Goal: Task Accomplishment & Management: Complete application form

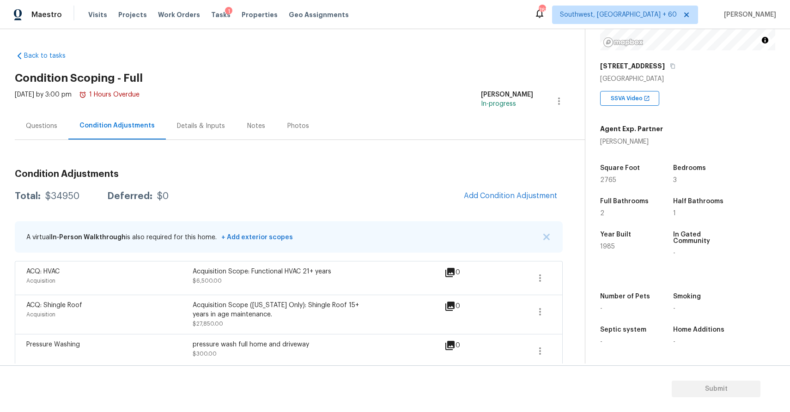
scroll to position [93, 0]
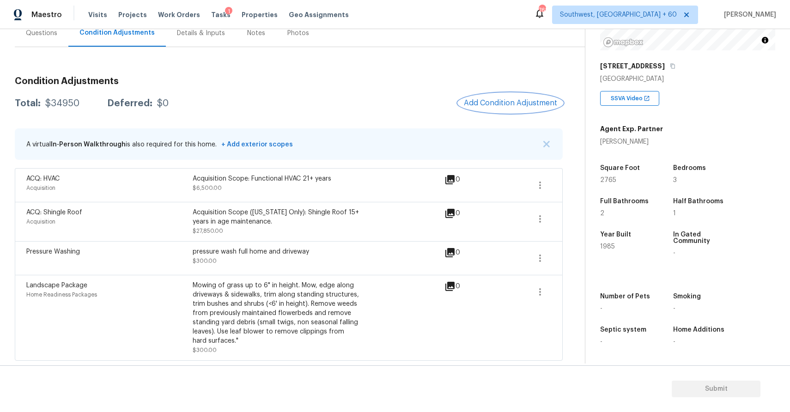
click at [502, 99] on span "Add Condition Adjustment" at bounding box center [510, 103] width 93 height 8
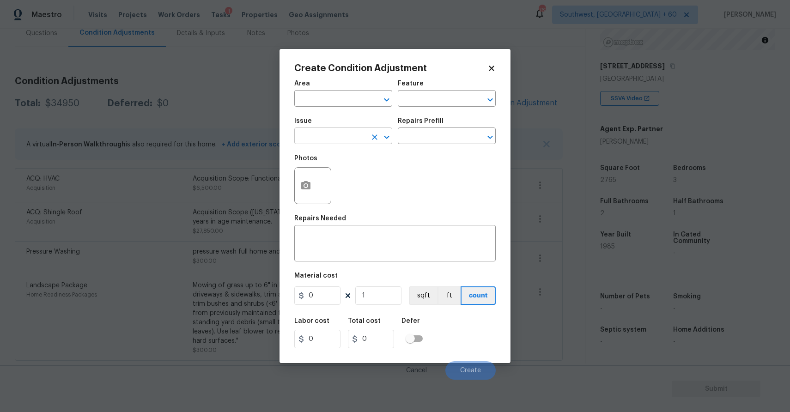
click at [331, 141] on input "text" at bounding box center [330, 137] width 72 height 14
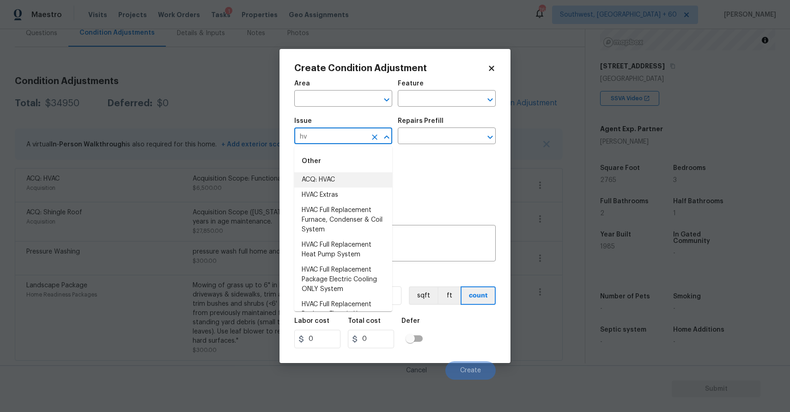
click at [327, 177] on li "ACQ: HVAC" at bounding box center [343, 179] width 98 height 15
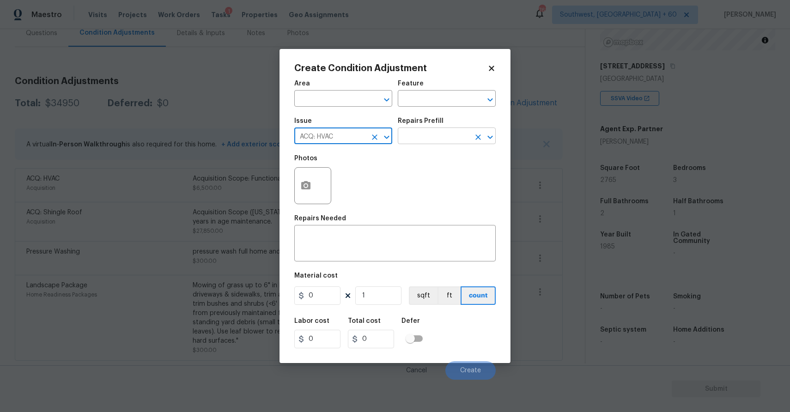
type input "ACQ: HVAC"
click at [438, 130] on input "text" at bounding box center [434, 137] width 72 height 14
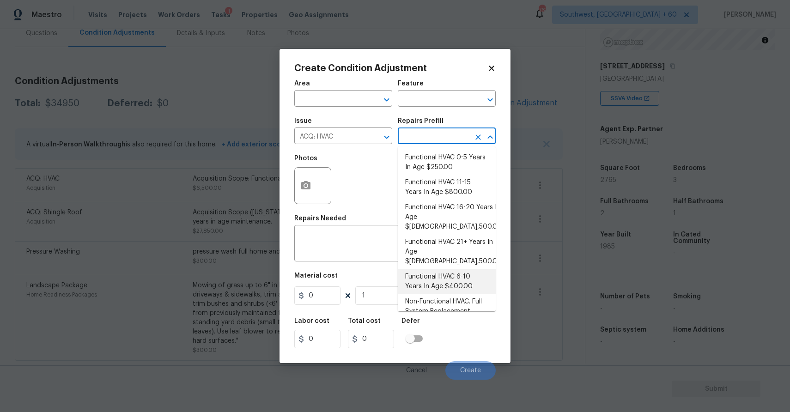
click at [449, 269] on li "Functional HVAC 6-10 Years In Age $400.00" at bounding box center [447, 281] width 98 height 25
type input "Acquisition"
type textarea "Acquisition Scope: Functional HVAC 6-10 years"
type input "400"
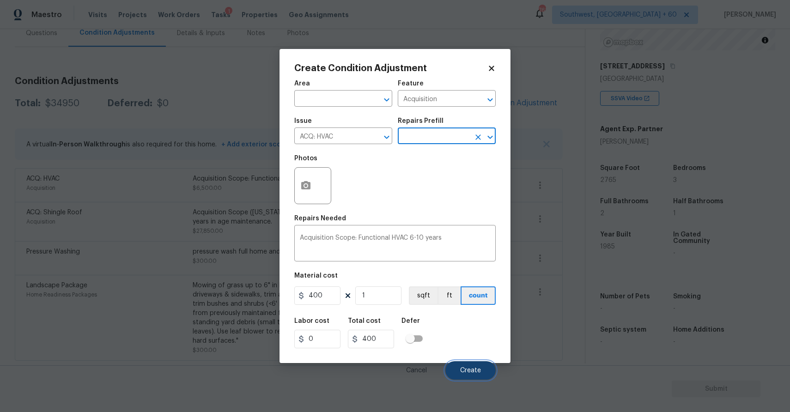
click at [479, 372] on span "Create" at bounding box center [470, 370] width 21 height 7
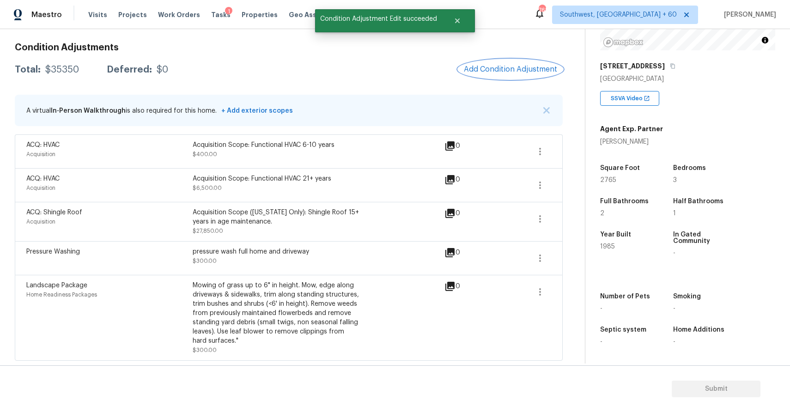
scroll to position [0, 0]
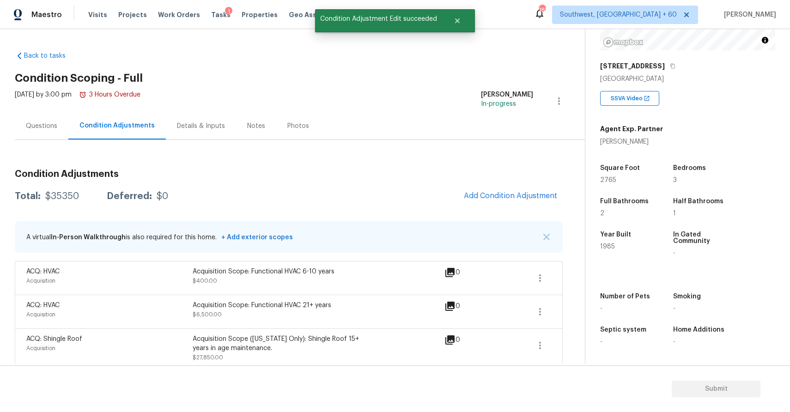
click at [9, 119] on div "Back to tasks Condition Scoping - Full Mon, Aug 18 2025 by 3:00 pm 3 Hours Over…" at bounding box center [395, 196] width 790 height 334
click at [29, 121] on div "Questions" at bounding box center [41, 125] width 31 height 9
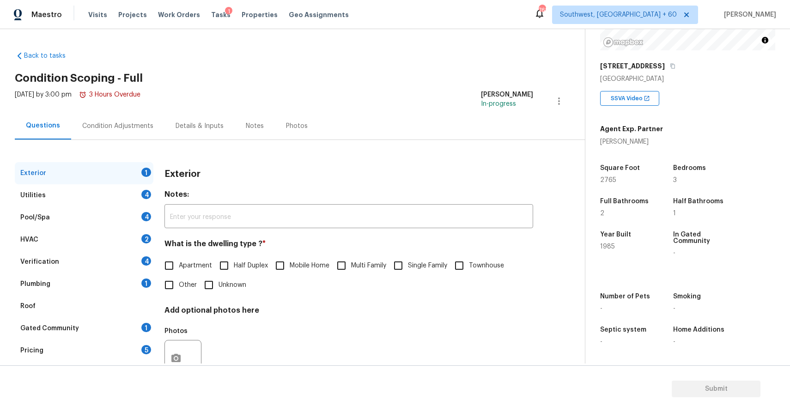
click at [76, 211] on div "Pool/Spa 4" at bounding box center [84, 217] width 139 height 22
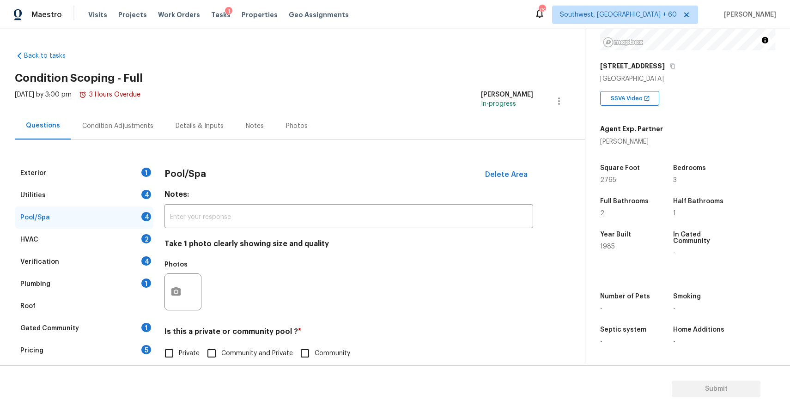
click at [150, 126] on div "Condition Adjustments" at bounding box center [117, 125] width 93 height 27
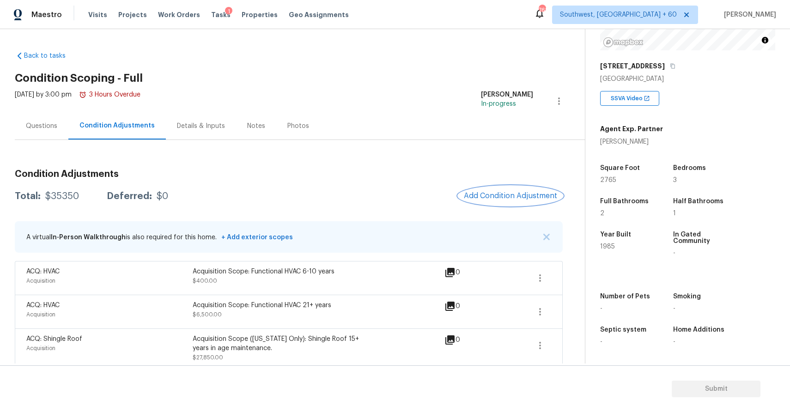
click at [536, 193] on span "Add Condition Adjustment" at bounding box center [510, 196] width 93 height 8
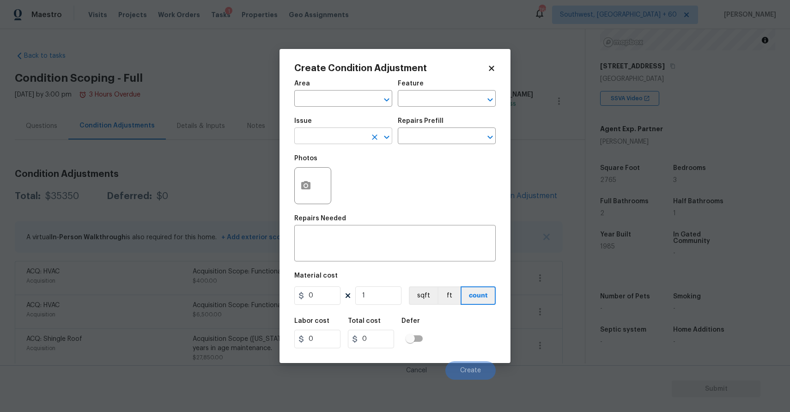
click at [308, 132] on input "text" at bounding box center [330, 137] width 72 height 14
click at [364, 192] on li "Pool Repair" at bounding box center [343, 194] width 98 height 15
type input "Pool Repair"
click at [430, 136] on input "text" at bounding box center [434, 137] width 72 height 14
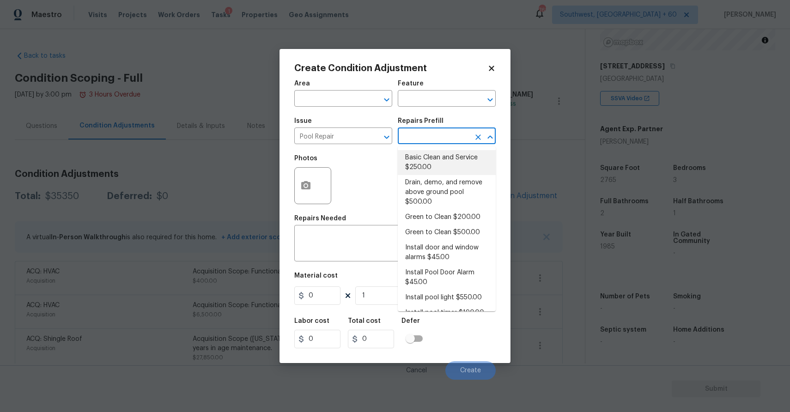
click at [441, 151] on li "Basic Clean and Service $250.00" at bounding box center [447, 162] width 98 height 25
type input "Pool"
type textarea "basic clean and service, balance chems, repair minor leaks at equipment, etc"
type input "250"
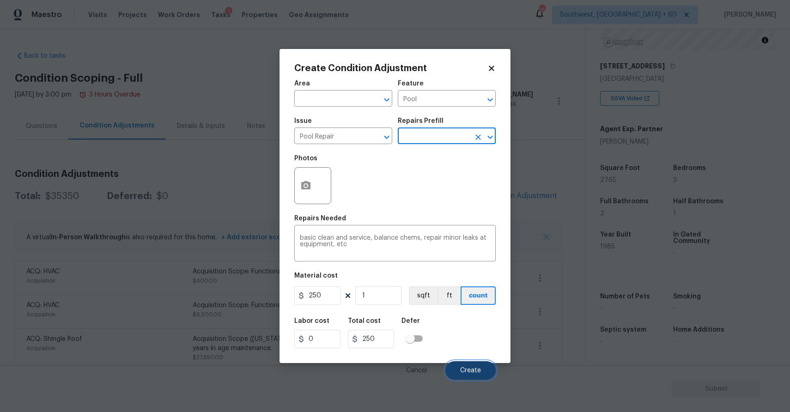
click at [471, 371] on span "Create" at bounding box center [470, 370] width 21 height 7
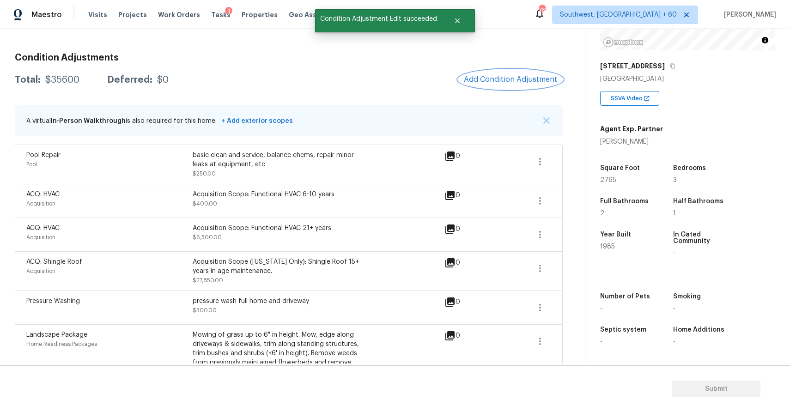
scroll to position [72, 0]
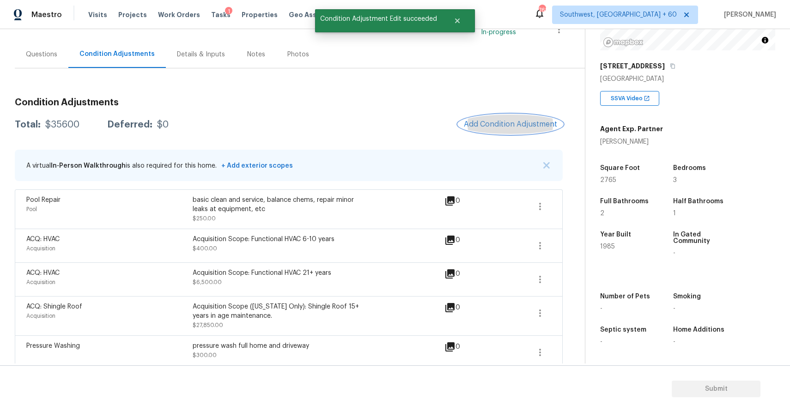
click at [520, 122] on span "Add Condition Adjustment" at bounding box center [510, 124] width 93 height 8
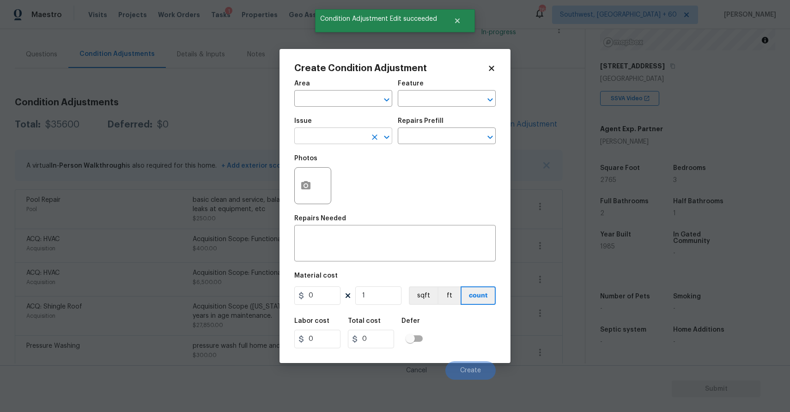
click at [301, 137] on input "text" at bounding box center [330, 137] width 72 height 14
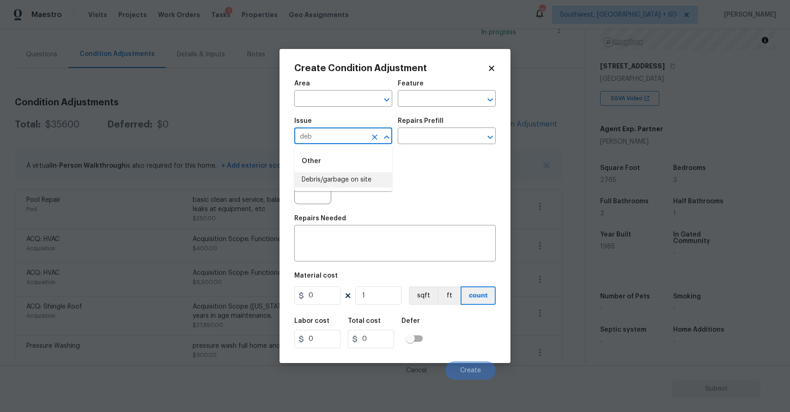
click at [368, 175] on li "Debris/garbage on site" at bounding box center [343, 179] width 98 height 15
type input "Debris/garbage on site"
click at [413, 146] on div "Issue Debris/garbage on site ​ Repairs Prefill ​" at bounding box center [394, 130] width 201 height 37
click at [435, 138] on input "text" at bounding box center [434, 137] width 72 height 14
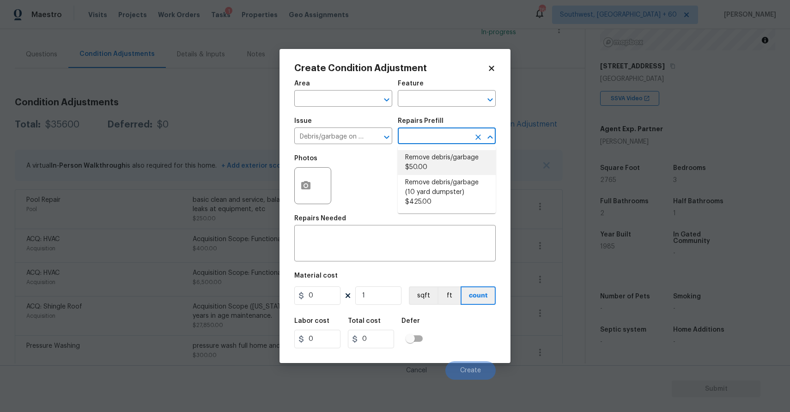
click at [449, 152] on li "Remove debris/garbage $50.00" at bounding box center [447, 162] width 98 height 25
type textarea "Remove, haul off, and properly dispose of any debris left by seller to offsite …"
type input "50"
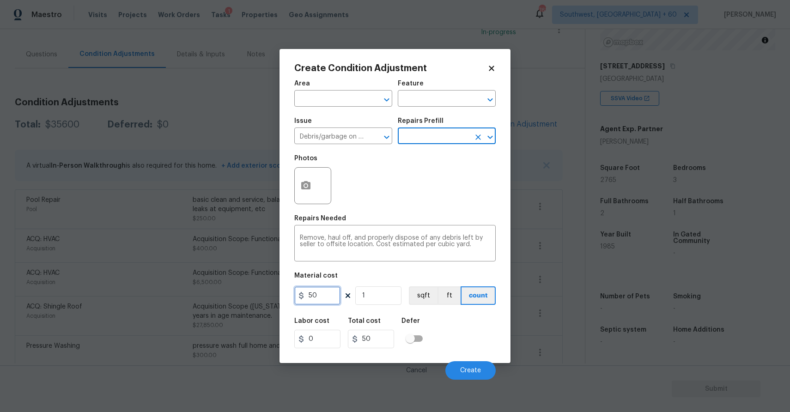
click at [323, 293] on input "50" at bounding box center [317, 295] width 46 height 18
type input "300"
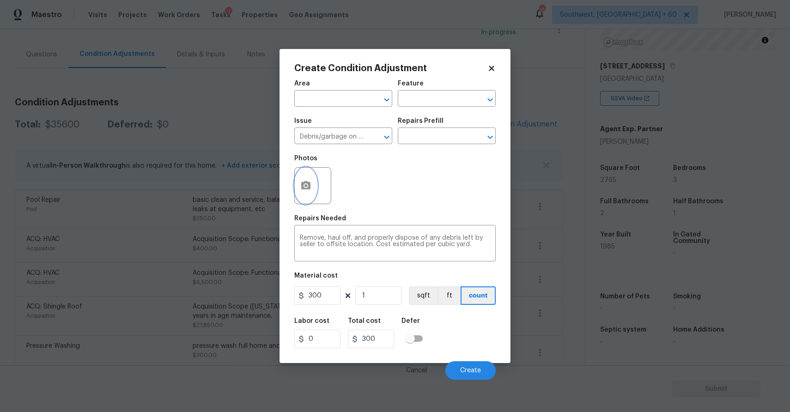
click at [302, 180] on icon "button" at bounding box center [305, 185] width 11 height 11
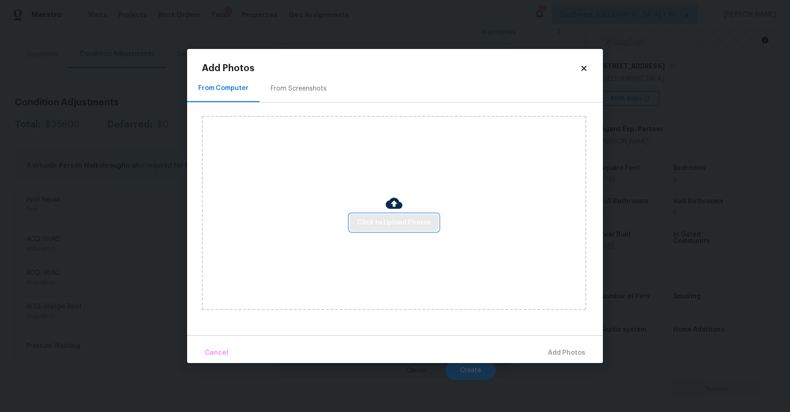
click at [411, 225] on span "Click to Upload Photos" at bounding box center [394, 223] width 74 height 12
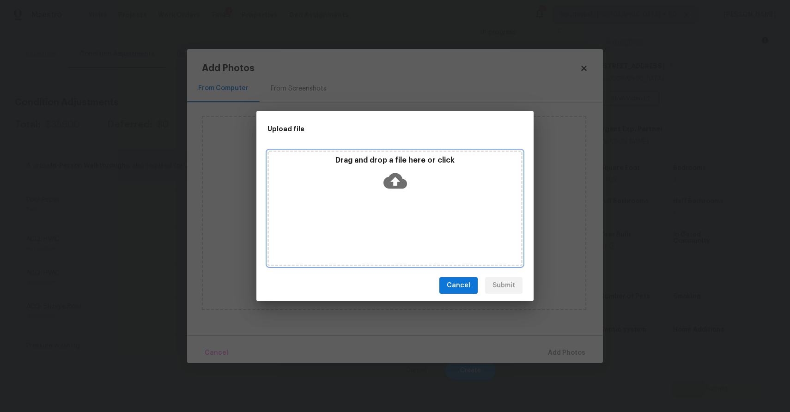
click at [411, 225] on div "Drag and drop a file here or click" at bounding box center [394, 208] width 255 height 115
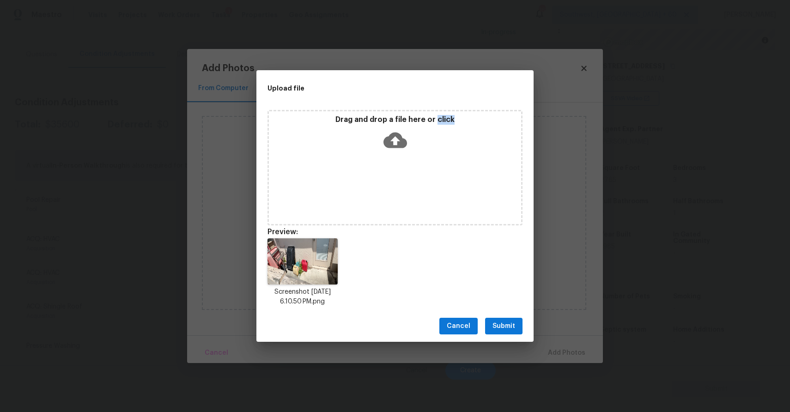
click at [508, 326] on span "Submit" at bounding box center [503, 326] width 23 height 12
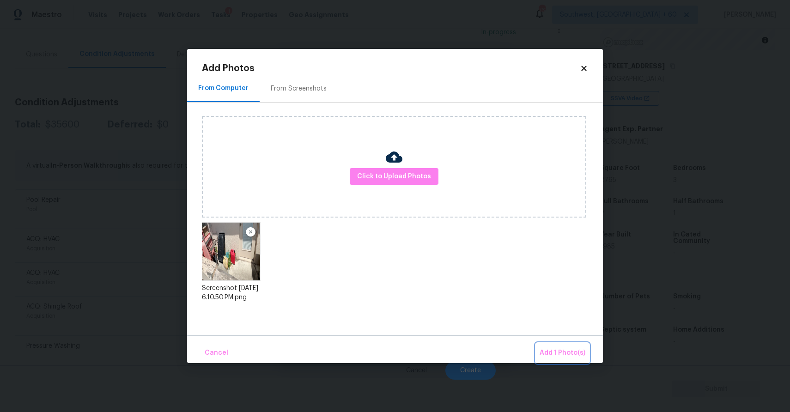
click at [562, 350] on span "Add 1 Photo(s)" at bounding box center [562, 353] width 46 height 12
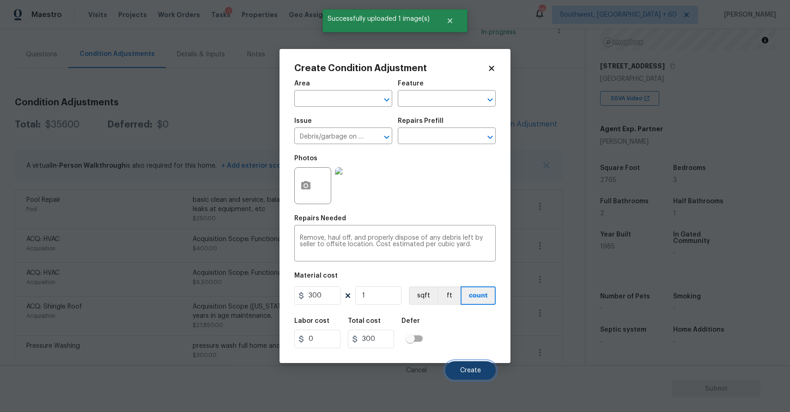
click at [474, 365] on button "Create" at bounding box center [470, 370] width 50 height 18
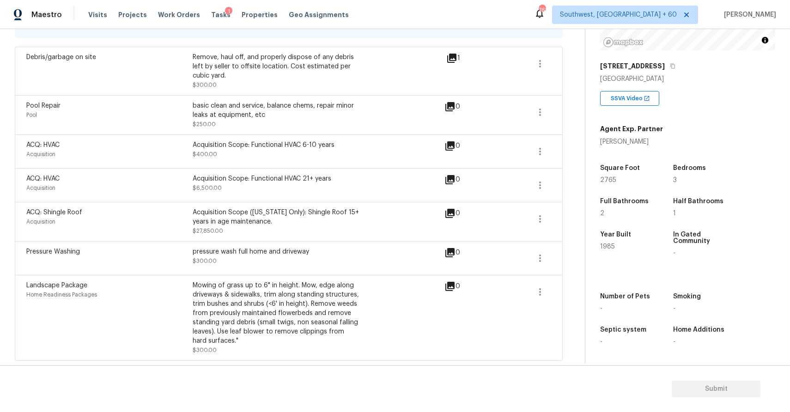
scroll to position [0, 0]
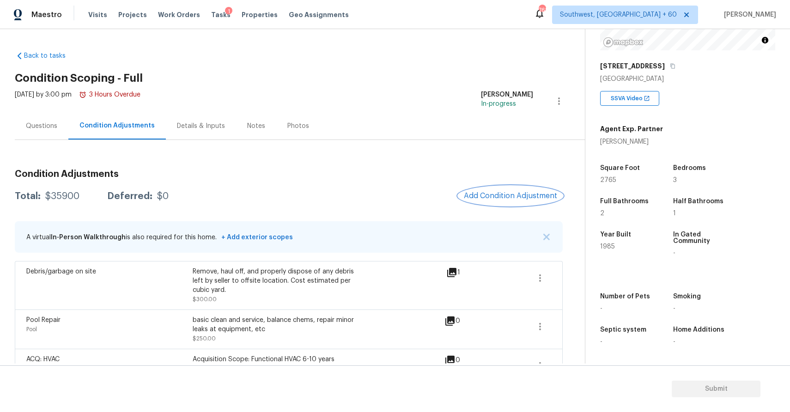
click at [512, 195] on span "Add Condition Adjustment" at bounding box center [510, 196] width 93 height 8
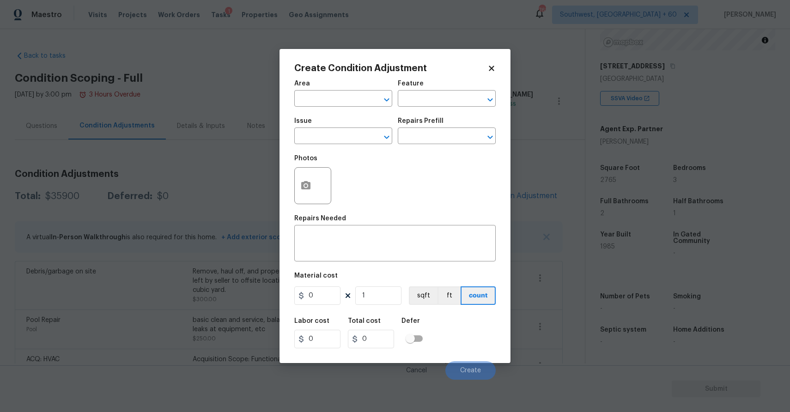
click at [191, 165] on body "Maestro Visits Projects Work Orders Tasks 1 Properties Geo Assignments 768 Sout…" at bounding box center [395, 206] width 790 height 412
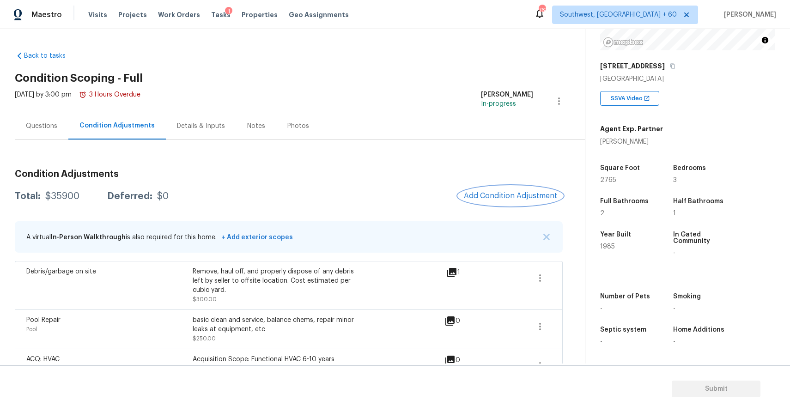
click at [520, 203] on button "Add Condition Adjustment" at bounding box center [510, 195] width 104 height 19
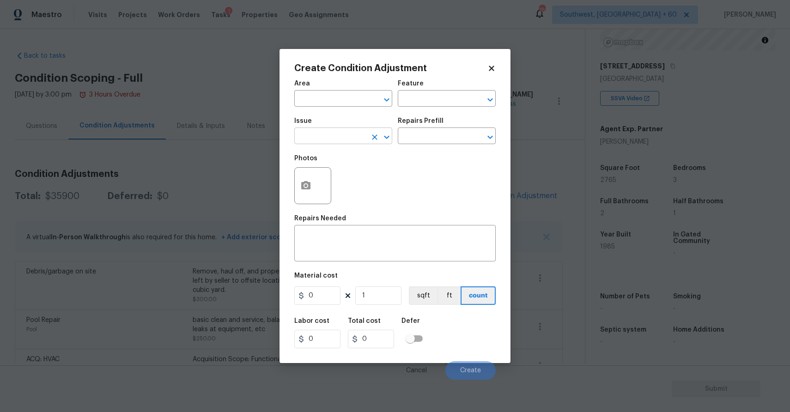
click at [320, 140] on input "text" at bounding box center [330, 137] width 72 height 14
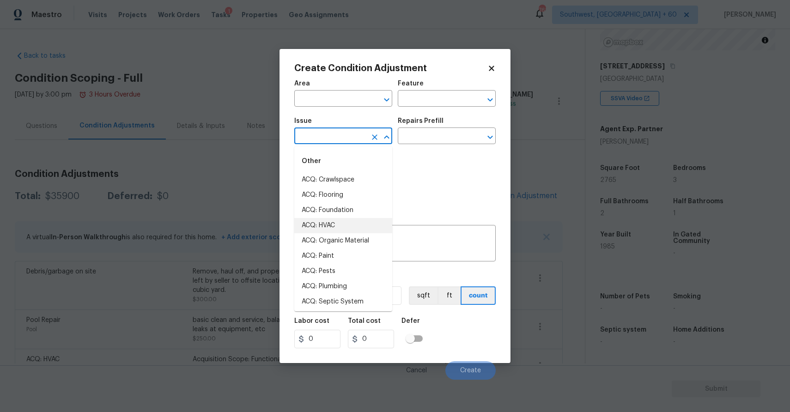
click at [195, 186] on body "Maestro Visits Projects Work Orders Tasks 1 Properties Geo Assignments 768 Sout…" at bounding box center [395, 206] width 790 height 412
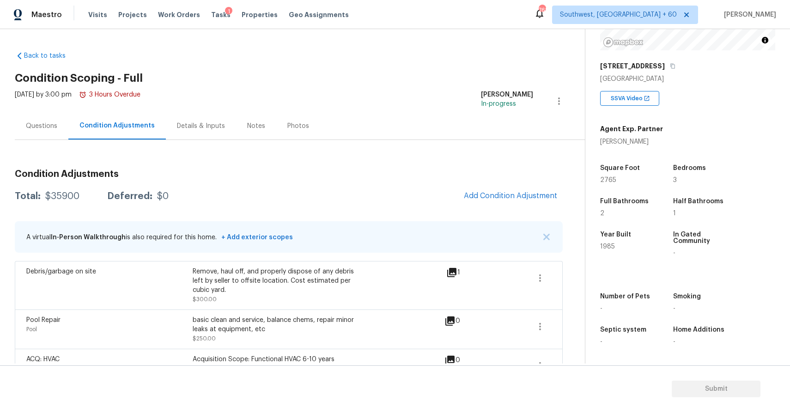
click at [554, 181] on div "Condition Adjustments Total: $35900 Deferred: $0 Add Condition Adjustment A vir…" at bounding box center [289, 368] width 548 height 413
click at [538, 186] on span "Add Condition Adjustment" at bounding box center [510, 196] width 104 height 20
click at [514, 193] on span "Add Condition Adjustment" at bounding box center [510, 196] width 93 height 8
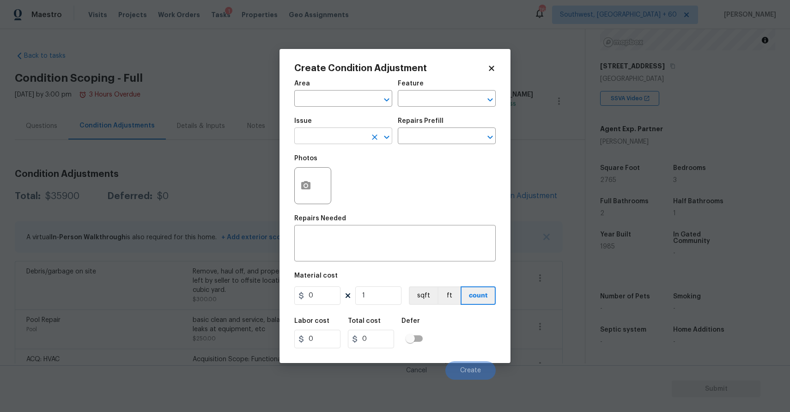
click at [332, 133] on input "text" at bounding box center [330, 137] width 72 height 14
click at [364, 170] on div "Other" at bounding box center [343, 161] width 98 height 22
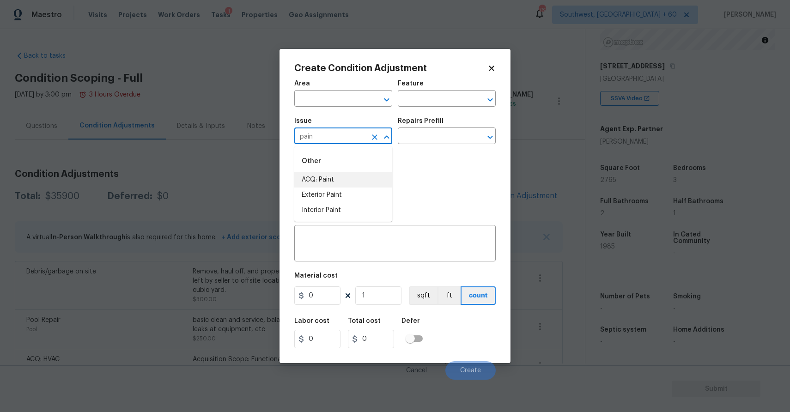
click at [365, 179] on li "ACQ: Paint" at bounding box center [343, 179] width 98 height 15
type input "ACQ: Paint"
click at [410, 128] on div "Repairs Prefill" at bounding box center [447, 124] width 98 height 12
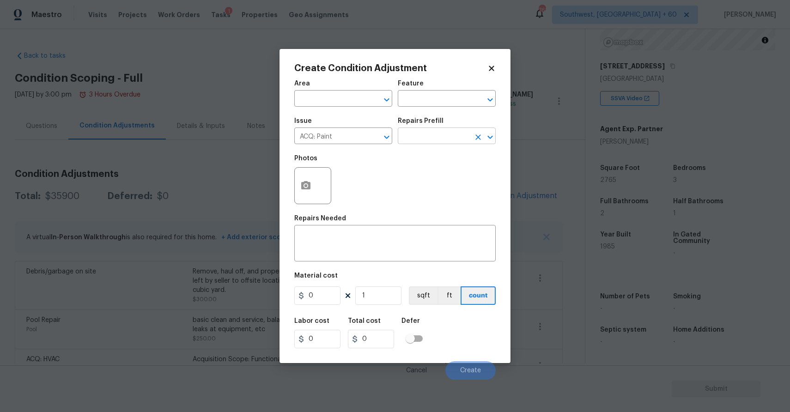
click at [415, 135] on input "text" at bounding box center [434, 137] width 72 height 14
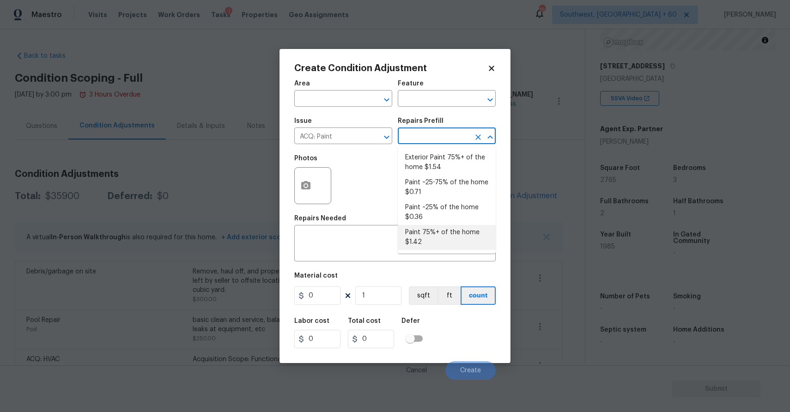
click at [453, 232] on li "Paint 75%+ of the home $1.42" at bounding box center [447, 237] width 98 height 25
type input "Acquisition"
type textarea "Acquisition Scope: 75%+ of the home will likely require interior paint"
type input "1.42"
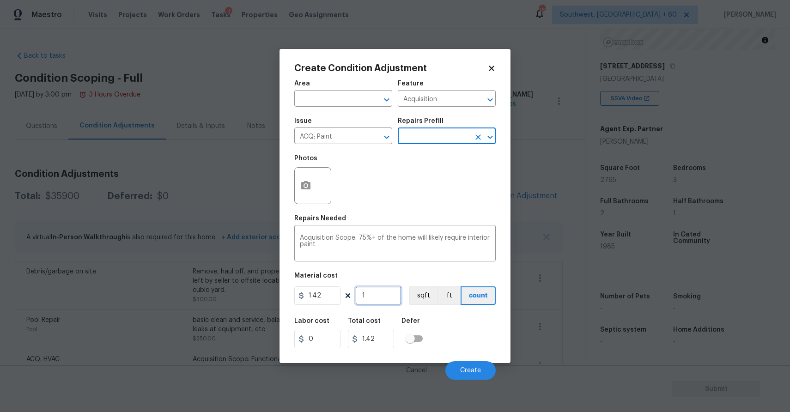
click at [376, 303] on input "1" at bounding box center [378, 295] width 46 height 18
type input "0"
type input "2"
type input "2.84"
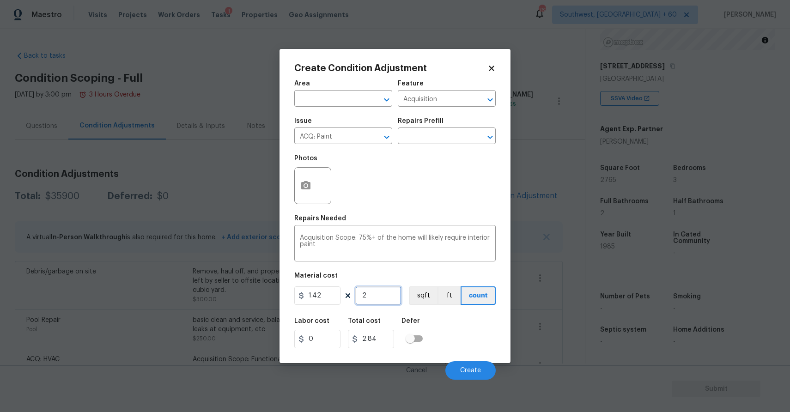
type input "27"
type input "38.34"
type input "276"
type input "391.92"
type input "2765"
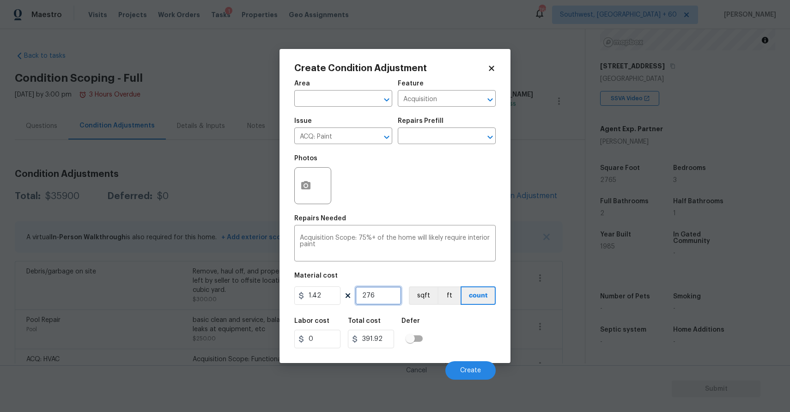
type input "3926.3"
type input "2765"
click at [307, 186] on circle "button" at bounding box center [305, 185] width 3 height 3
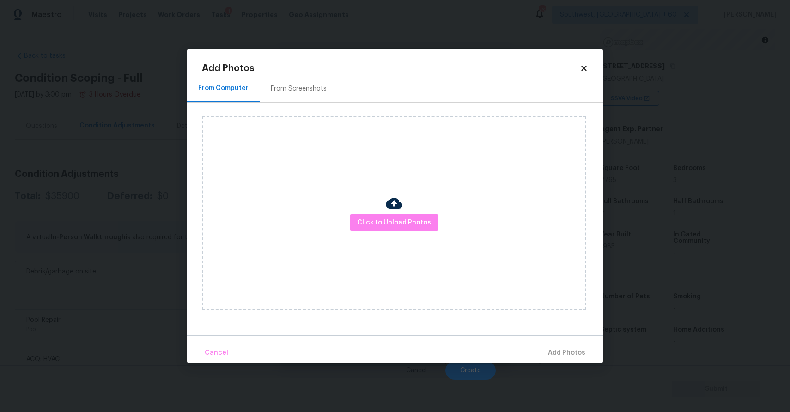
click at [385, 207] on div "Click to Upload Photos" at bounding box center [394, 213] width 384 height 194
click at [388, 222] on span "Click to Upload Photos" at bounding box center [394, 223] width 74 height 12
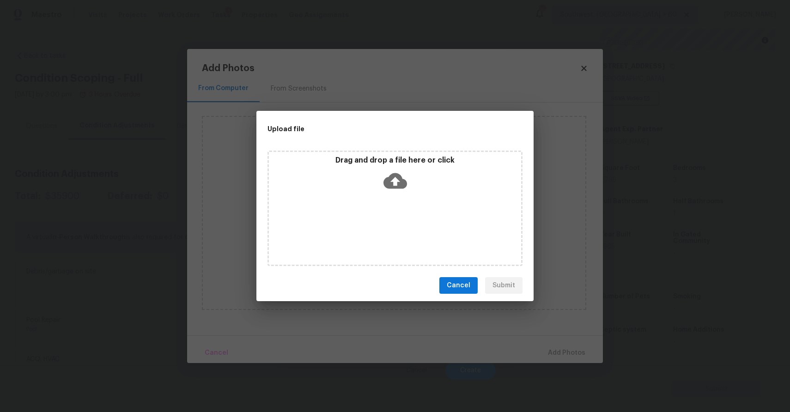
click at [363, 182] on div "Drag and drop a file here or click" at bounding box center [395, 176] width 252 height 40
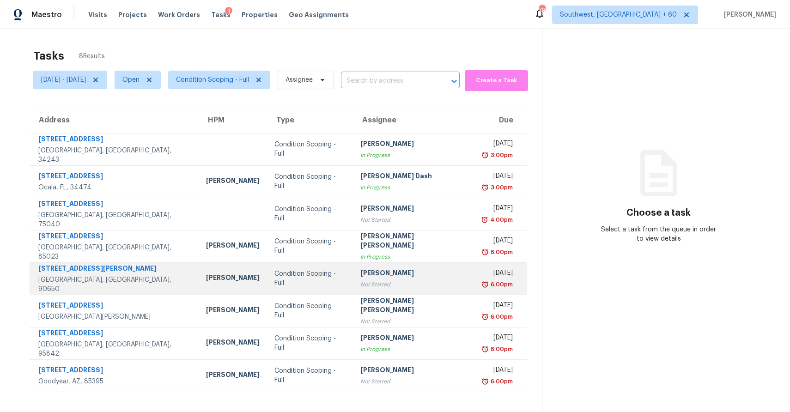
scroll to position [29, 0]
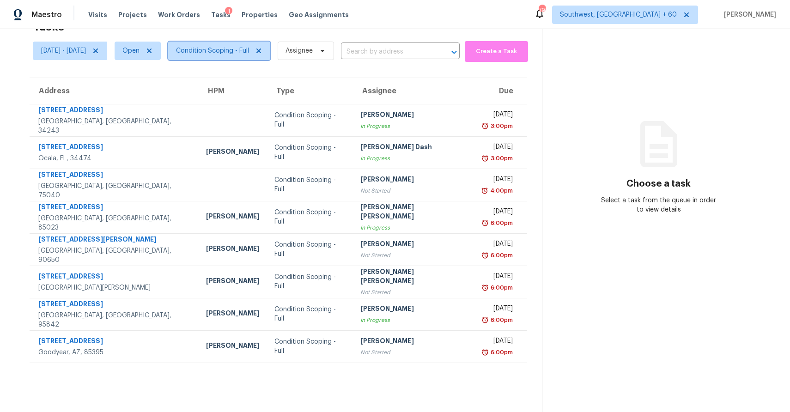
click at [249, 54] on span "Condition Scoping - Full" at bounding box center [212, 50] width 73 height 9
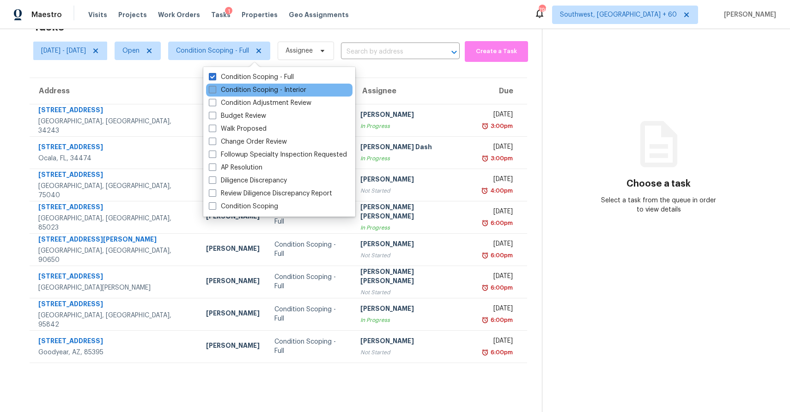
click at [269, 91] on label "Condition Scoping - Interior" at bounding box center [257, 89] width 97 height 9
click at [215, 91] on input "Condition Scoping - Interior" at bounding box center [212, 88] width 6 height 6
checkbox input "true"
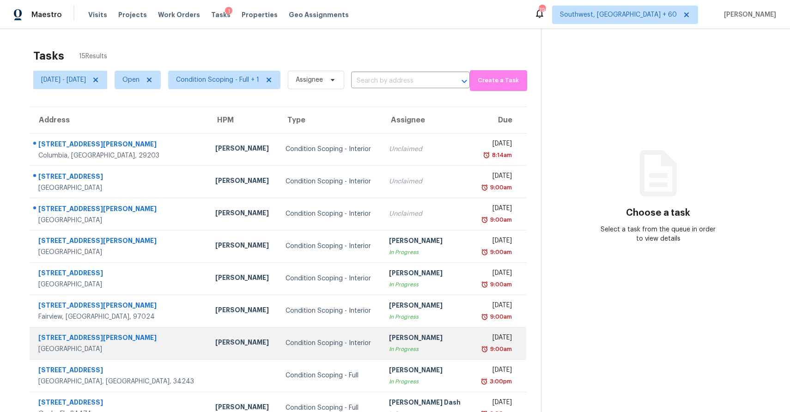
scroll to position [28, 0]
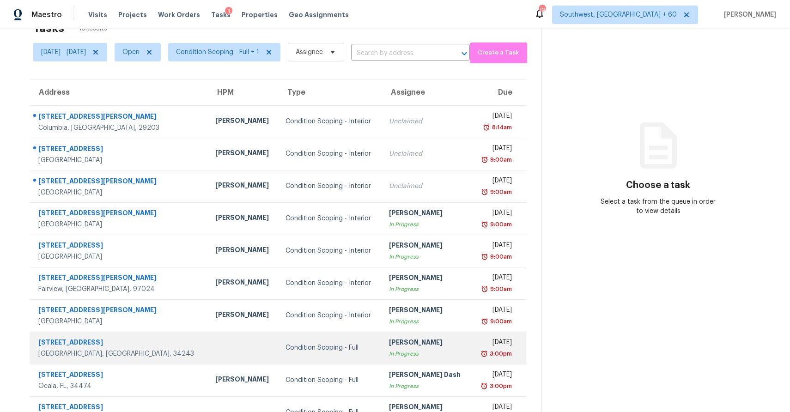
click at [435, 354] on div "In Progress" at bounding box center [426, 353] width 74 height 9
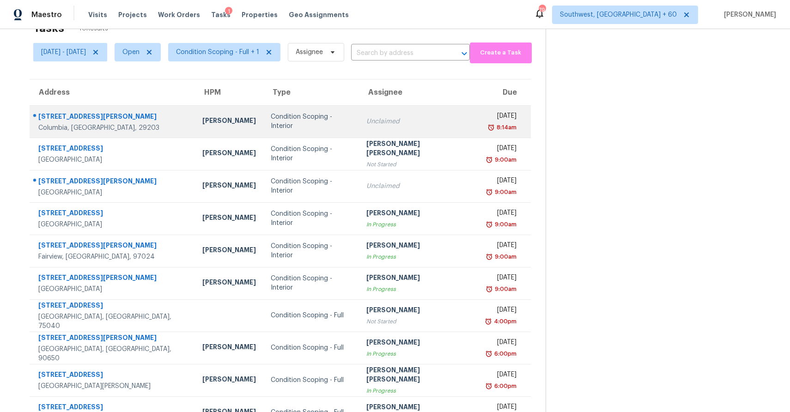
click at [359, 136] on td "Condition Scoping - Interior" at bounding box center [311, 121] width 96 height 32
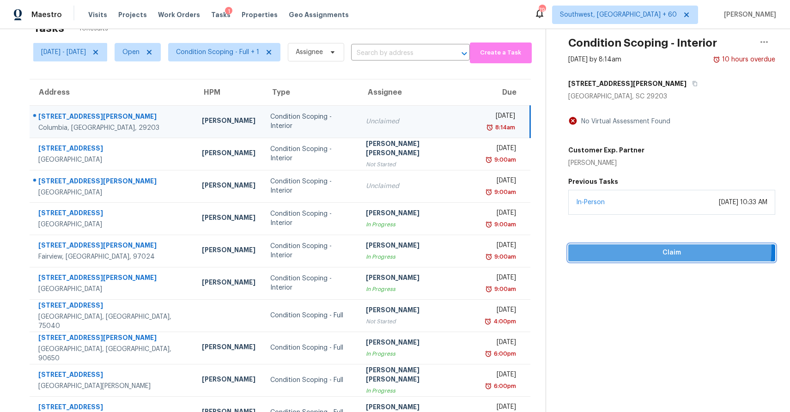
click at [633, 247] on span "Claim" at bounding box center [671, 253] width 192 height 12
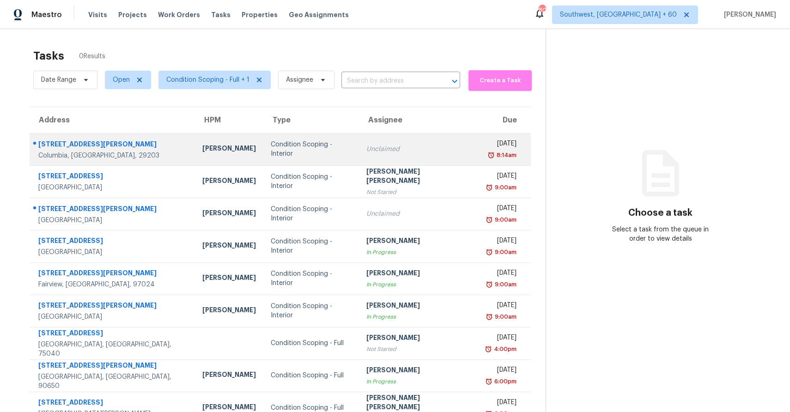
click at [316, 142] on td "Condition Scoping - Interior" at bounding box center [311, 149] width 96 height 32
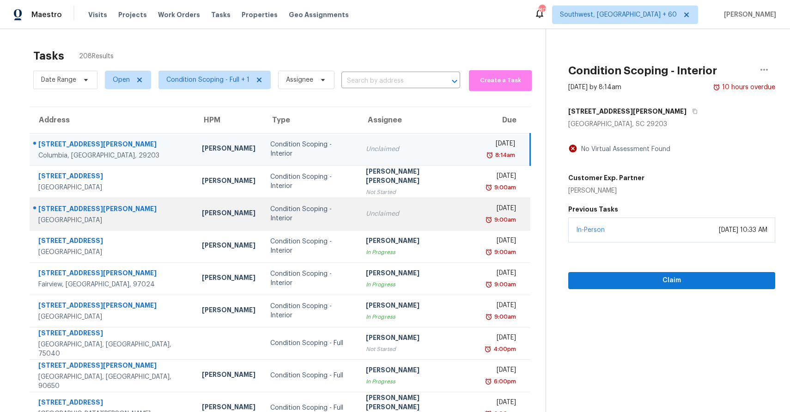
click at [484, 212] on div "[DATE]" at bounding box center [499, 210] width 31 height 12
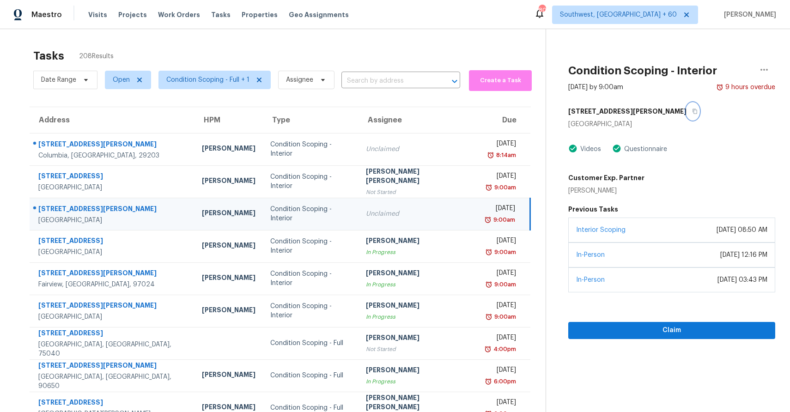
click at [692, 110] on icon "button" at bounding box center [695, 112] width 6 height 6
click at [370, 211] on div "Unclaimed" at bounding box center [418, 213] width 104 height 9
click at [670, 332] on span "Claim" at bounding box center [671, 331] width 192 height 12
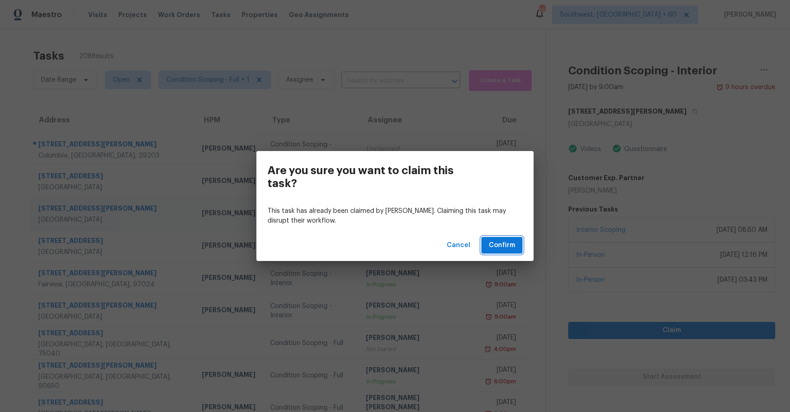
click at [520, 239] on button "Confirm" at bounding box center [501, 245] width 41 height 17
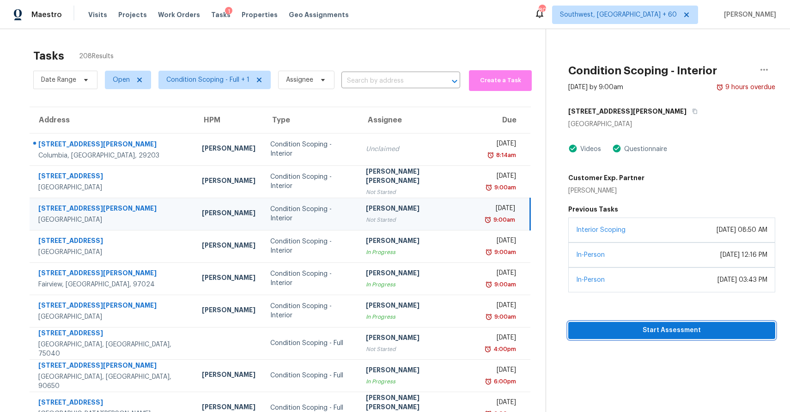
click at [675, 332] on span "Start Assessment" at bounding box center [671, 331] width 192 height 12
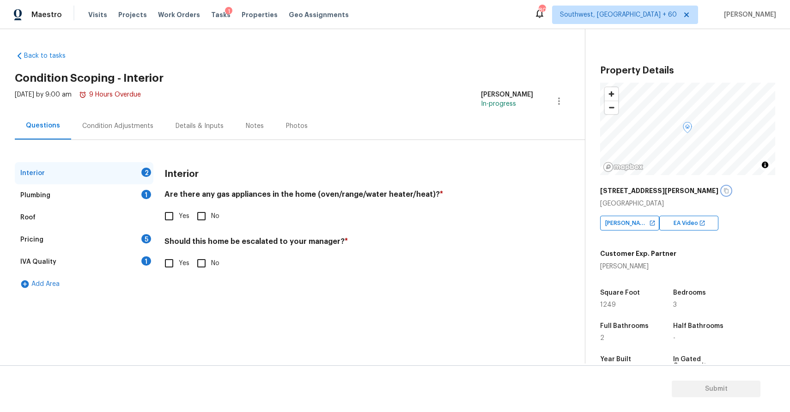
click at [723, 192] on icon "button" at bounding box center [726, 191] width 6 height 6
click at [165, 261] on input "Yes" at bounding box center [168, 263] width 19 height 19
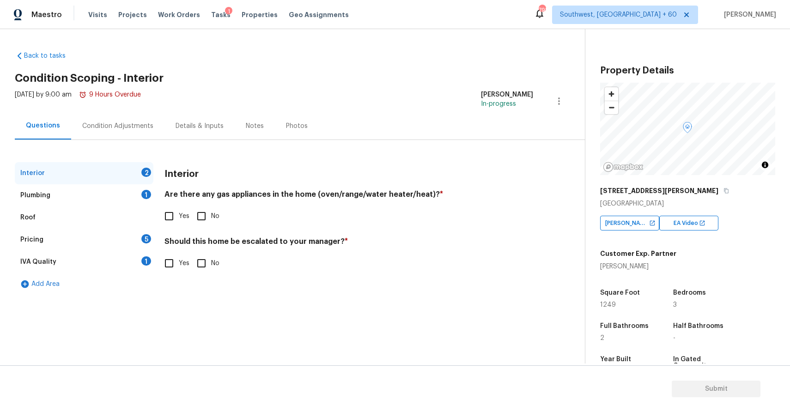
checkbox input "true"
click at [197, 285] on input "text" at bounding box center [348, 287] width 369 height 22
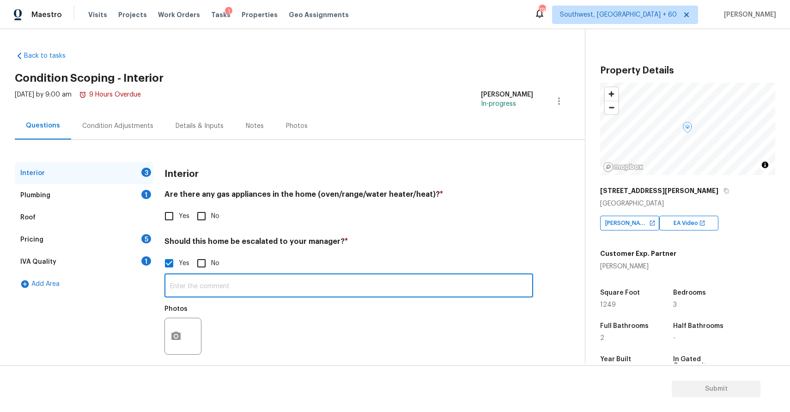
paste input "Foundation; home also appears to be repaired from a flood cut at some point in …"
type input "Foundation; home also appears to be repaired from a flood cut at some point in …"
click at [169, 335] on button "button" at bounding box center [176, 336] width 22 height 36
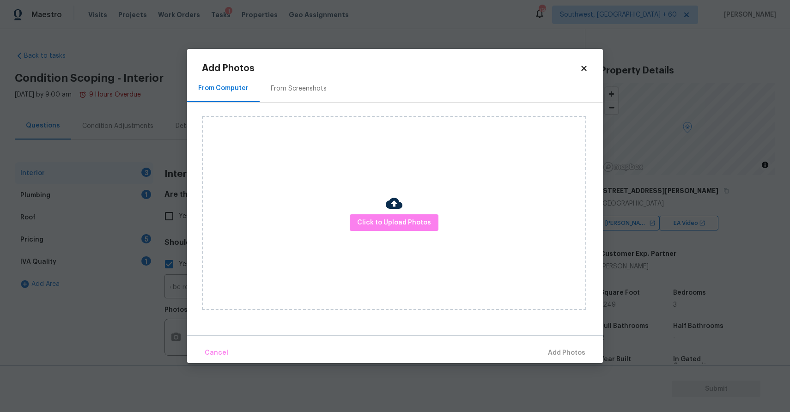
scroll to position [0, 0]
click at [402, 230] on button "Click to Upload Photos" at bounding box center [394, 222] width 89 height 17
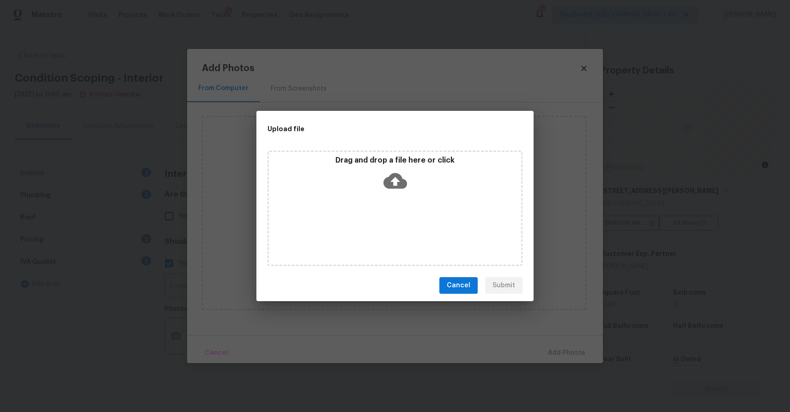
click at [394, 225] on div "Drag and drop a file here or click" at bounding box center [394, 208] width 255 height 115
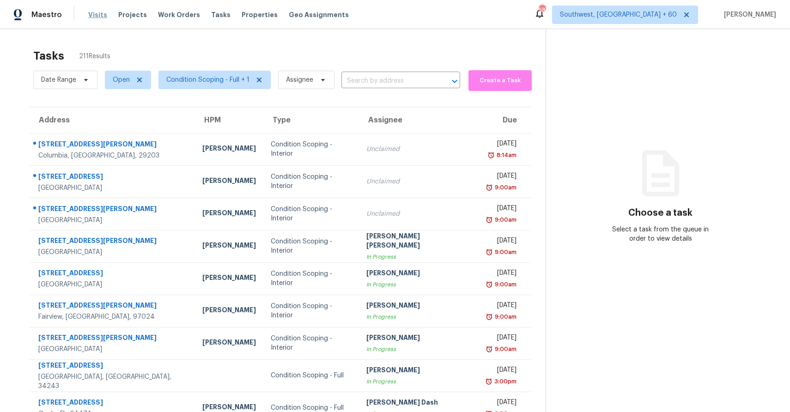
click at [92, 11] on span "Visits" at bounding box center [97, 14] width 19 height 9
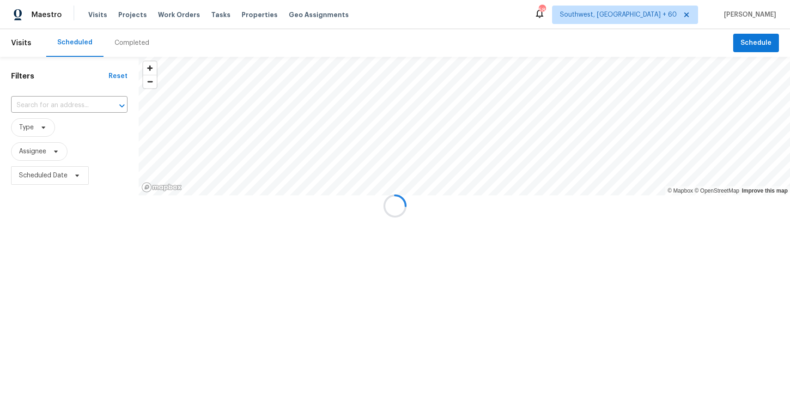
click at [132, 42] on div at bounding box center [395, 206] width 790 height 412
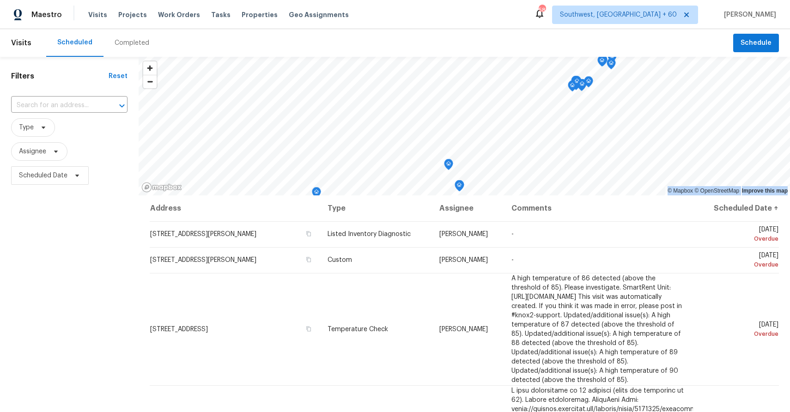
click at [132, 42] on div "Completed" at bounding box center [132, 42] width 35 height 9
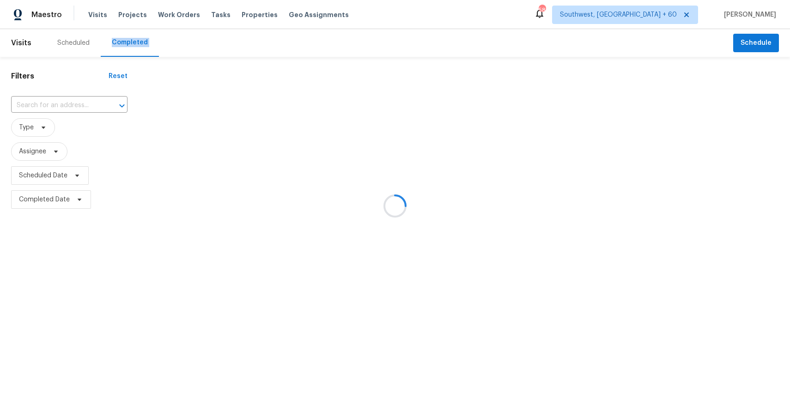
click at [132, 42] on div at bounding box center [395, 206] width 790 height 412
click at [71, 102] on div at bounding box center [395, 206] width 790 height 412
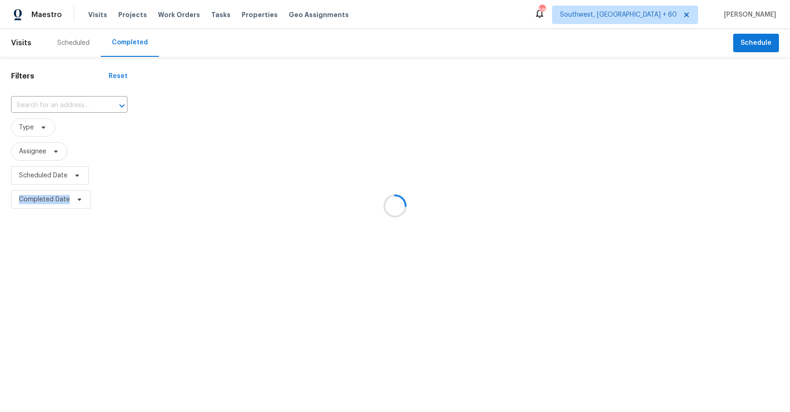
click at [71, 102] on div at bounding box center [395, 206] width 790 height 412
click at [103, 102] on div at bounding box center [115, 105] width 24 height 13
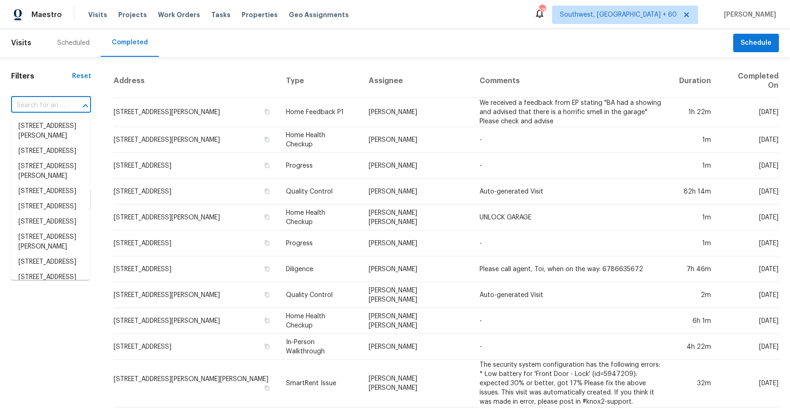
click at [71, 102] on div at bounding box center [79, 105] width 24 height 13
paste input "12235 Carola Forest Dr, Houston, TX 77044"
type input "12235 Carola Forest Dr, Houston, TX 77044"
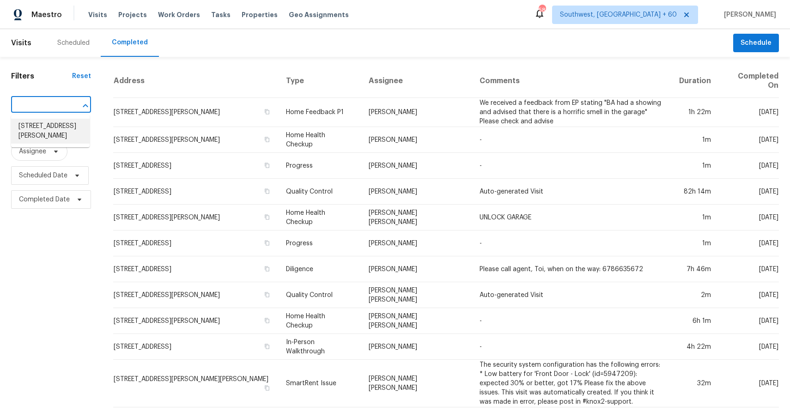
click at [56, 128] on li "12235 Carola Forest Dr, Houston, TX 77044" at bounding box center [50, 131] width 79 height 25
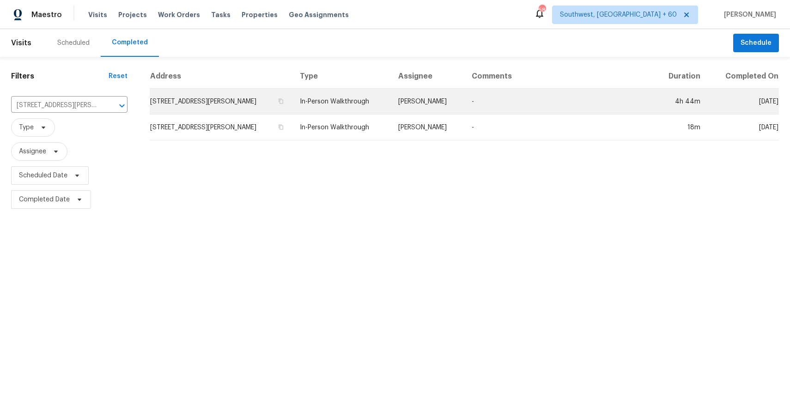
click at [292, 92] on td "12235 Carola Forest Dr, Houston, TX 77044" at bounding box center [221, 102] width 143 height 26
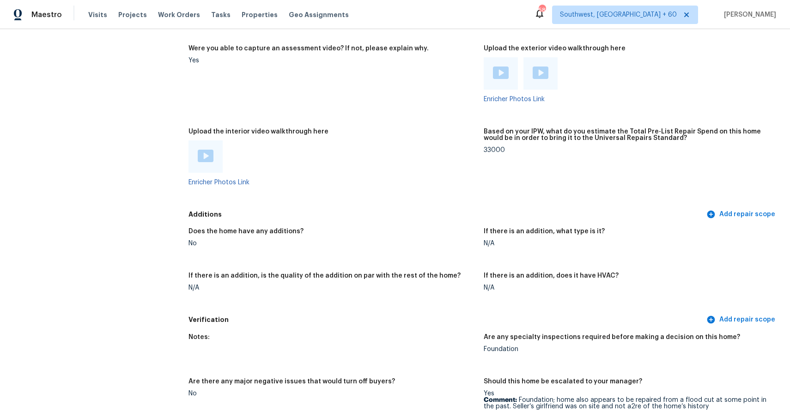
scroll to position [1784, 0]
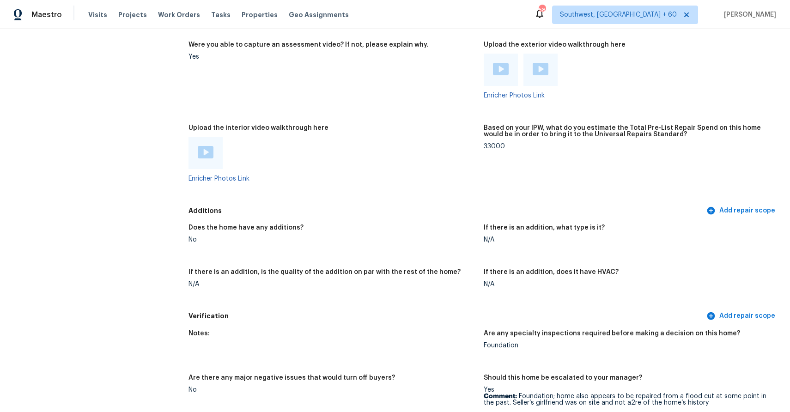
click at [210, 146] on img at bounding box center [206, 152] width 16 height 12
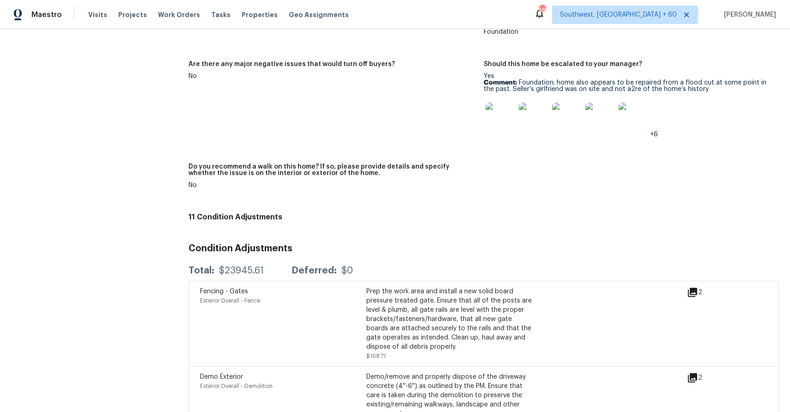
scroll to position [2096, 0]
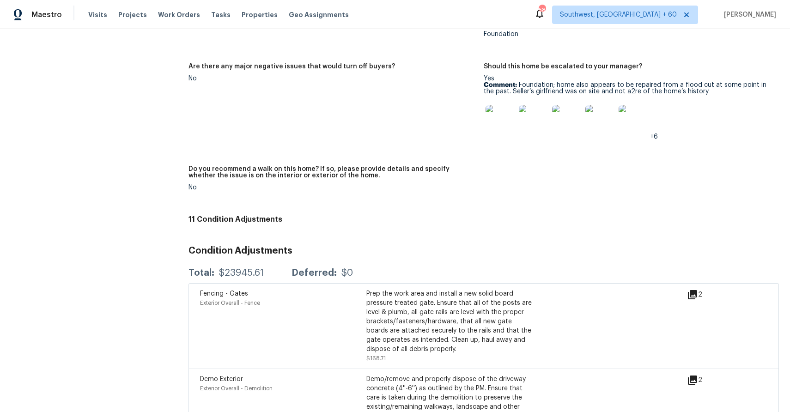
click at [495, 116] on img at bounding box center [500, 120] width 30 height 30
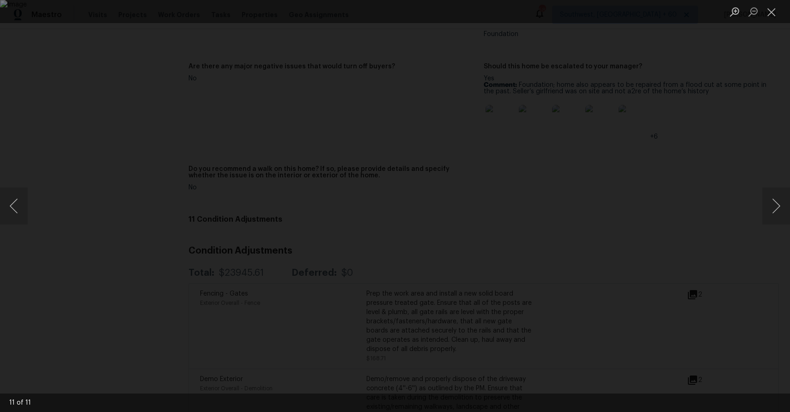
click at [742, 113] on div "Lightbox" at bounding box center [395, 206] width 790 height 412
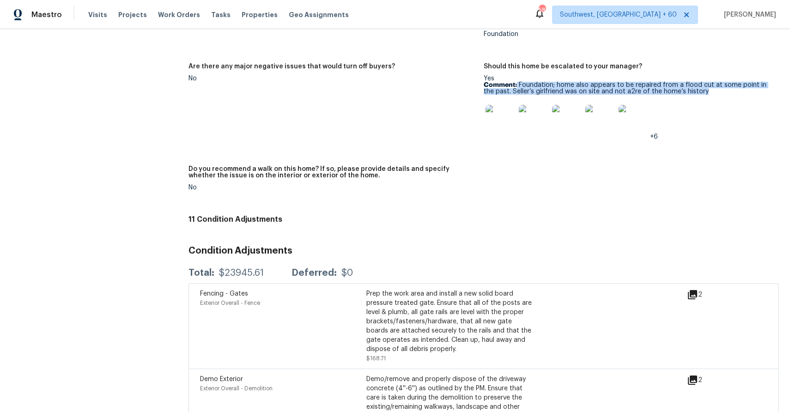
drag, startPoint x: 517, startPoint y: 80, endPoint x: 701, endPoint y: 87, distance: 184.4
click at [701, 87] on p "Comment: Foundation; home also appears to be repaired from a flood cut at some …" at bounding box center [627, 88] width 288 height 13
copy p "Foundation; home also appears to be repaired from a flood cut at some point in …"
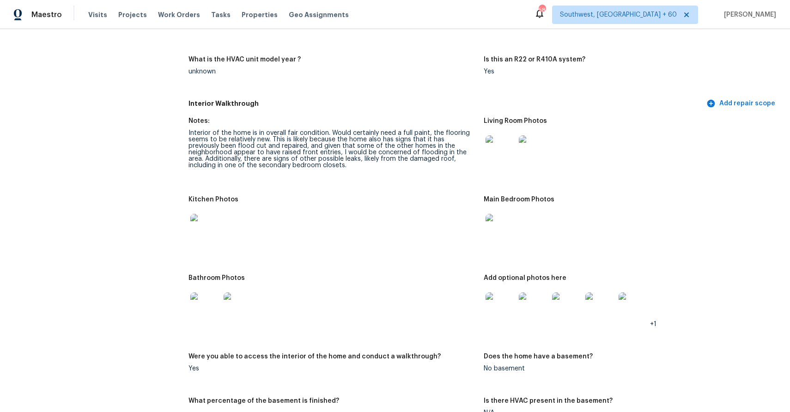
scroll to position [917, 0]
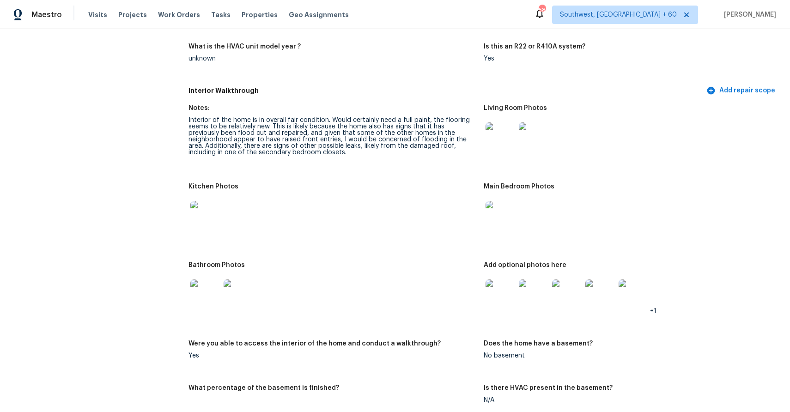
click at [506, 134] on img at bounding box center [500, 137] width 30 height 30
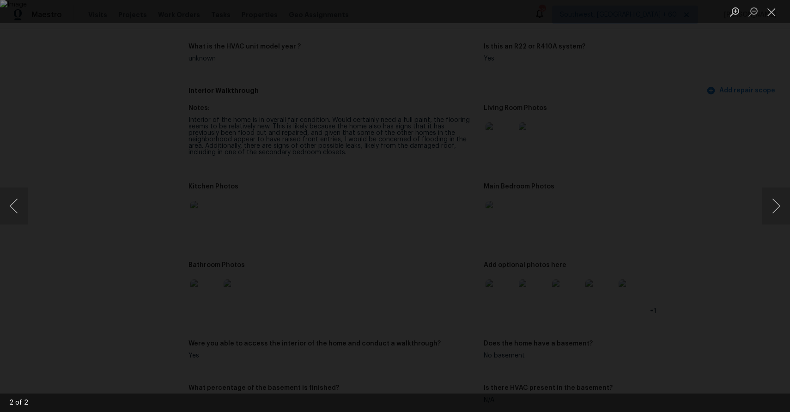
click at [689, 236] on div "Lightbox" at bounding box center [395, 206] width 790 height 412
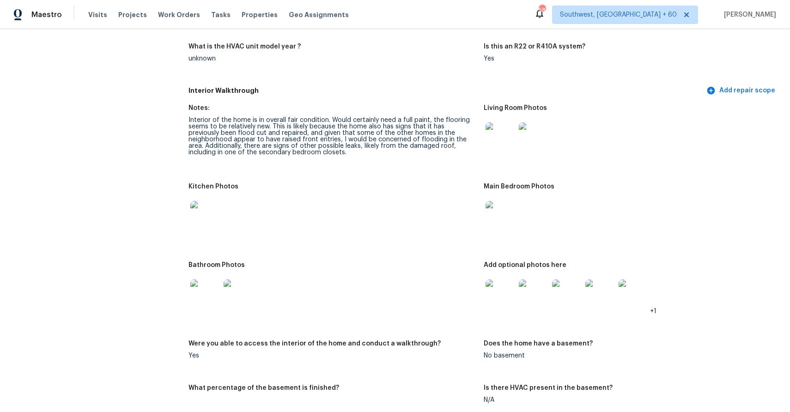
click at [492, 222] on img at bounding box center [500, 216] width 30 height 30
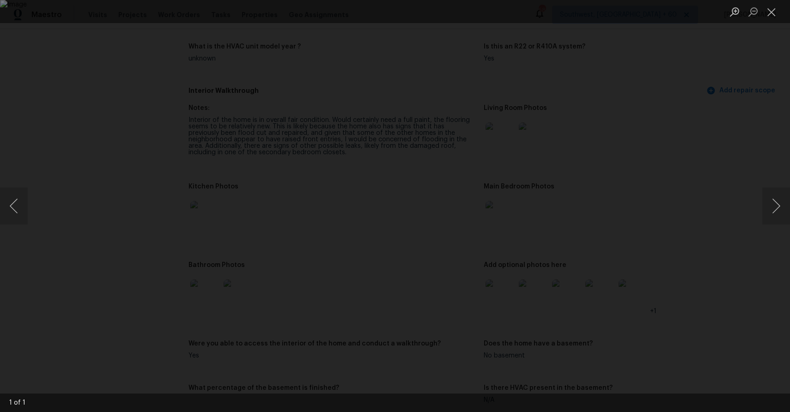
click at [706, 232] on div "Lightbox" at bounding box center [395, 206] width 790 height 412
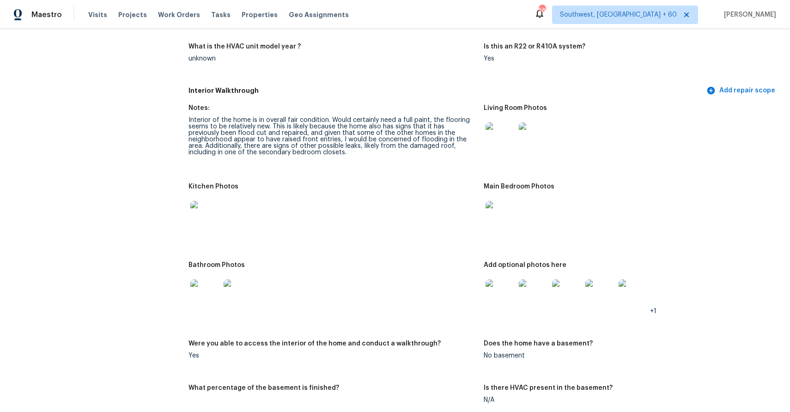
click at [497, 290] on img at bounding box center [500, 294] width 30 height 30
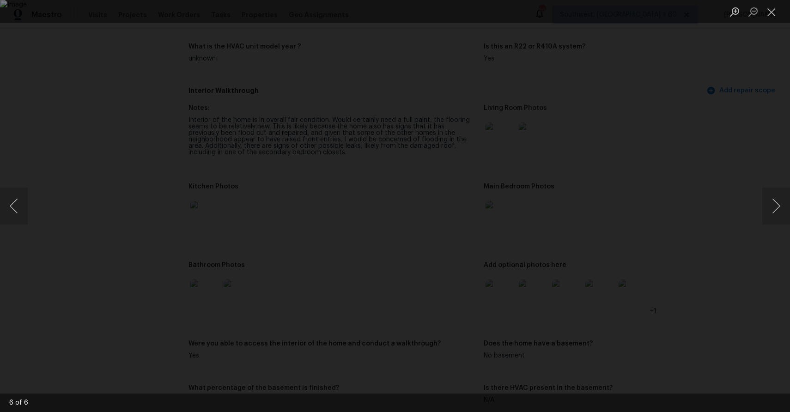
click at [757, 208] on div "Lightbox" at bounding box center [395, 206] width 790 height 412
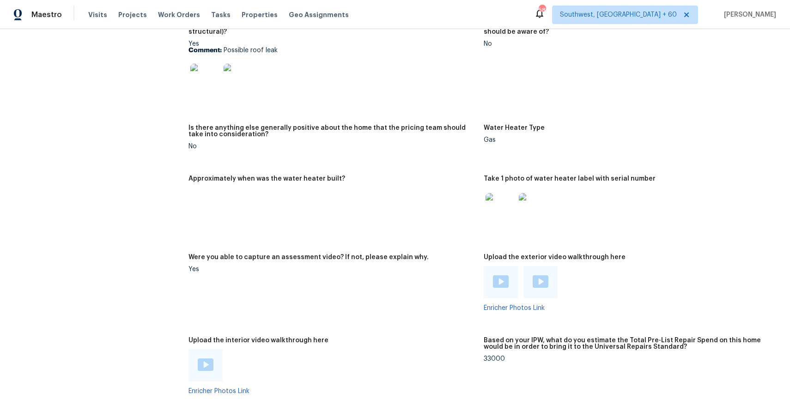
scroll to position [1577, 0]
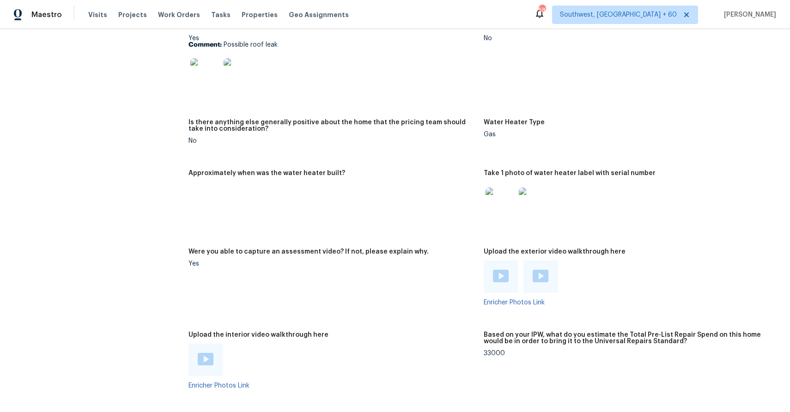
click at [204, 60] on img at bounding box center [205, 73] width 30 height 30
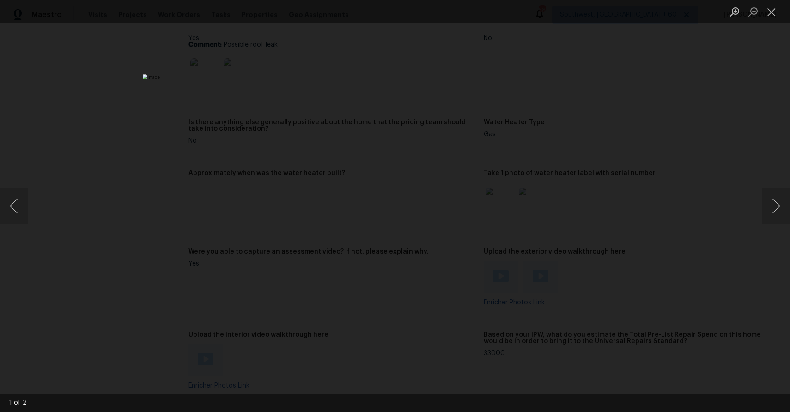
click at [665, 262] on div "Lightbox" at bounding box center [395, 206] width 790 height 412
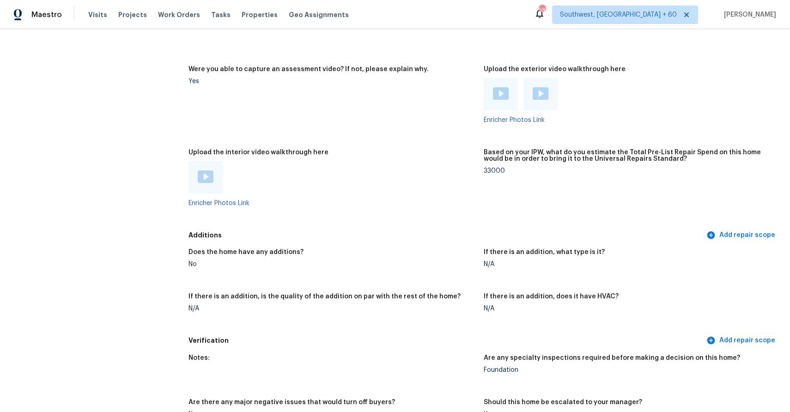
scroll to position [1754, 0]
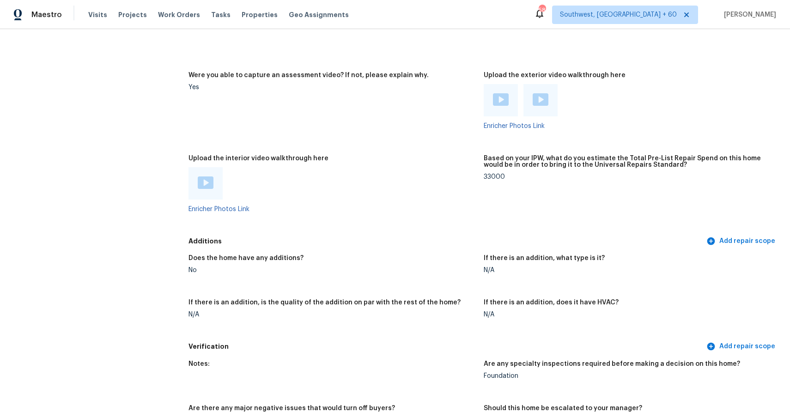
click at [100, 20] on div "Visits Projects Work Orders Tasks Properties Geo Assignments" at bounding box center [224, 15] width 272 height 18
click at [99, 17] on span "Visits" at bounding box center [97, 14] width 19 height 9
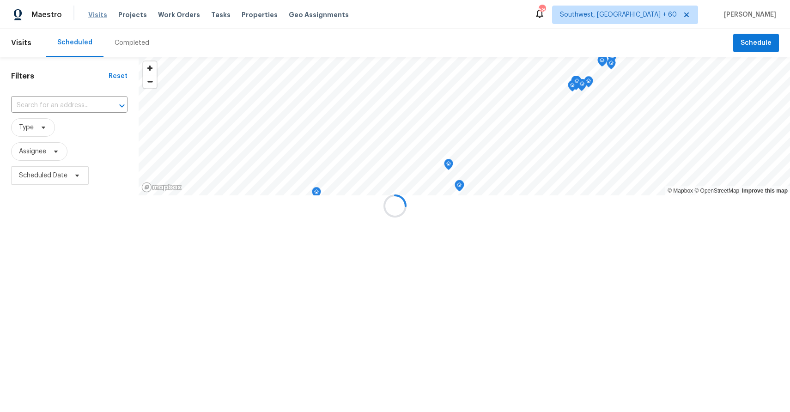
click at [127, 41] on div at bounding box center [395, 206] width 790 height 412
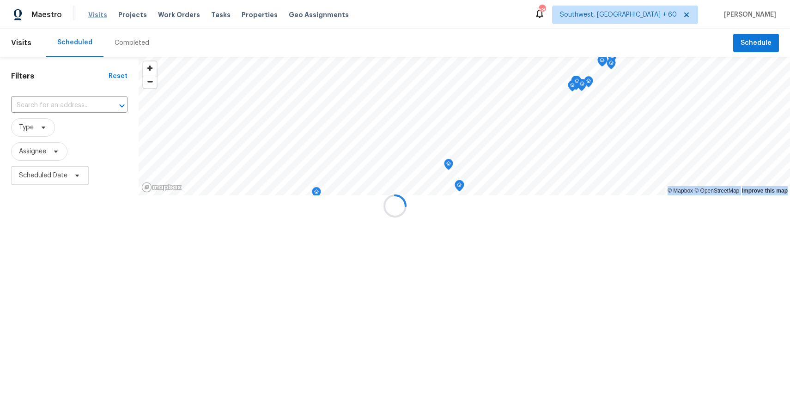
click at [127, 41] on div at bounding box center [395, 206] width 790 height 412
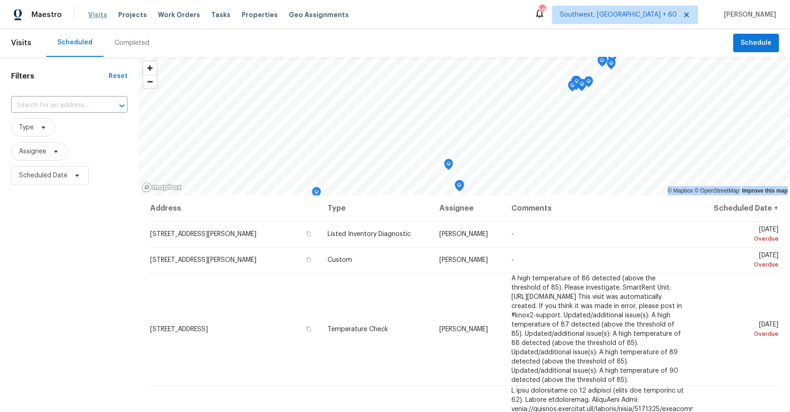
click at [127, 41] on div "Completed" at bounding box center [132, 42] width 35 height 9
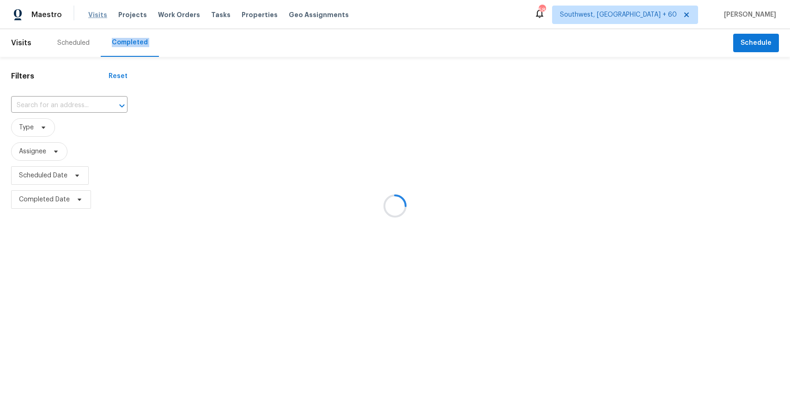
click at [127, 41] on div at bounding box center [395, 206] width 790 height 412
click at [66, 103] on div at bounding box center [395, 206] width 790 height 412
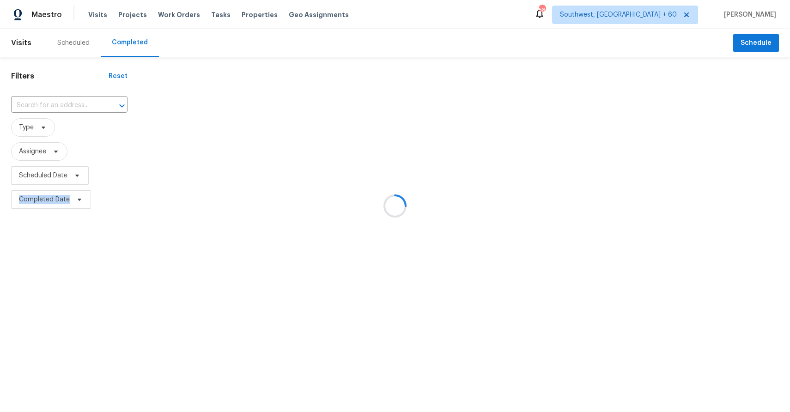
click at [103, 103] on div at bounding box center [115, 105] width 24 height 13
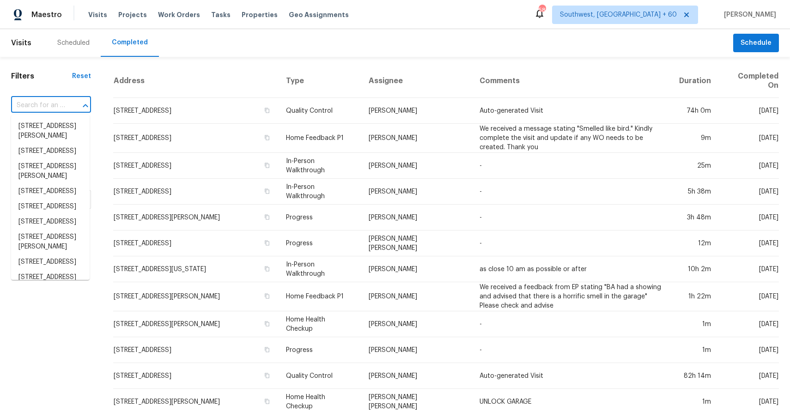
click at [67, 103] on div at bounding box center [79, 105] width 24 height 13
paste input "2153 S Cherrywood Cir, Mesa, AZ 85209"
type input "2153 S Cherrywood Cir, Mesa, AZ 85209"
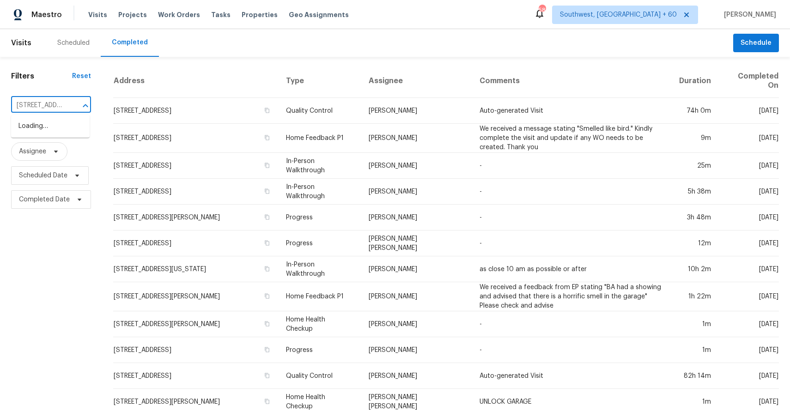
scroll to position [0, 74]
click at [45, 126] on li "2153 S Cherrywood Cir, Mesa, AZ 85209" at bounding box center [50, 126] width 79 height 15
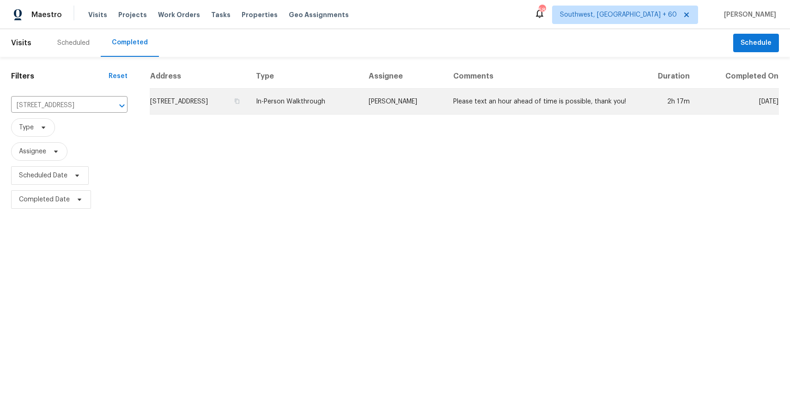
click at [336, 111] on td "In-Person Walkthrough" at bounding box center [304, 102] width 113 height 26
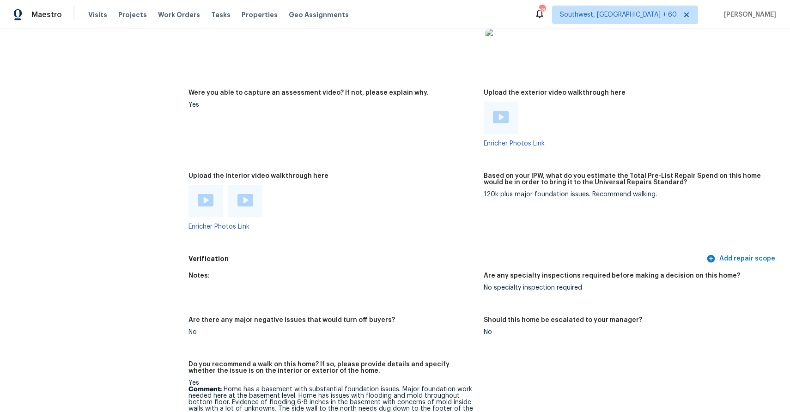
scroll to position [2020, 0]
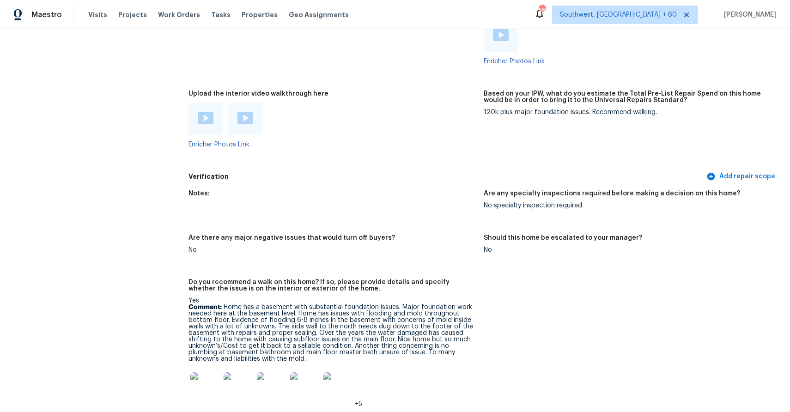
click at [198, 390] on img at bounding box center [205, 387] width 30 height 30
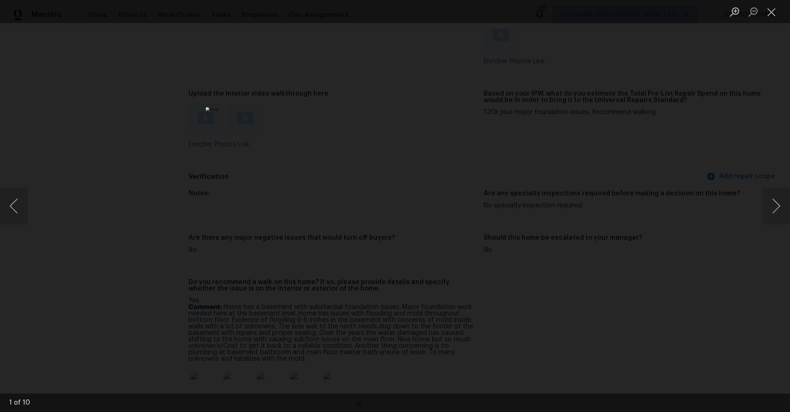
click at [614, 350] on div "Lightbox" at bounding box center [395, 206] width 790 height 412
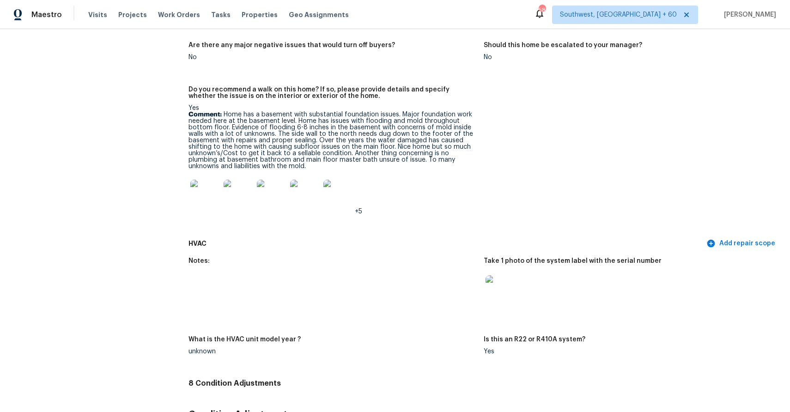
scroll to position [2214, 0]
